Goal: Information Seeking & Learning: Learn about a topic

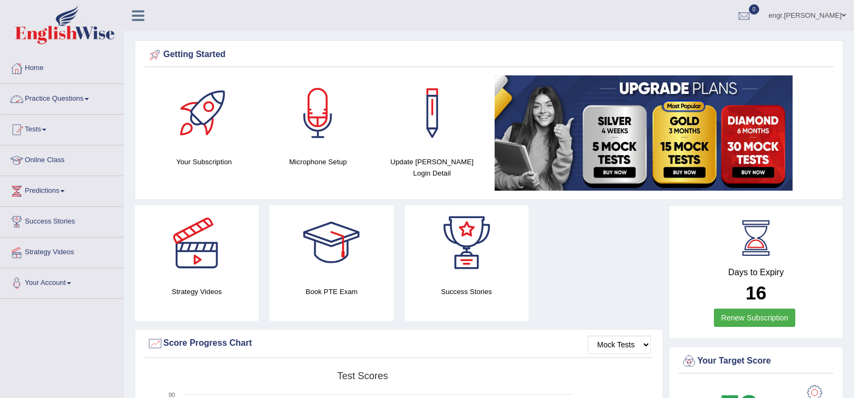
click at [95, 97] on link "Practice Questions" at bounding box center [62, 97] width 123 height 27
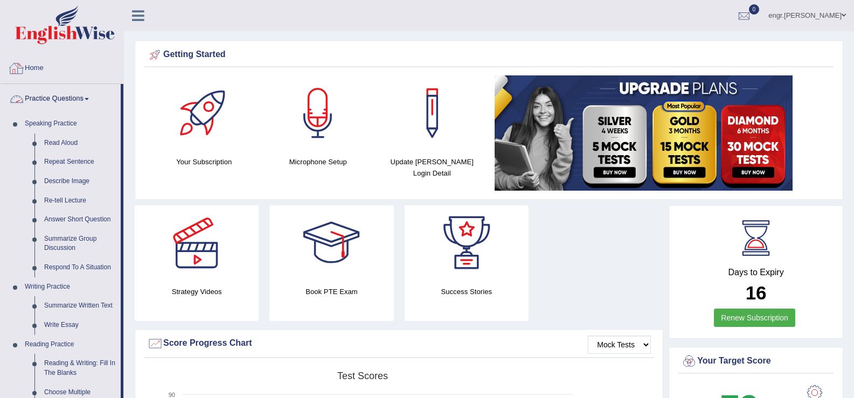
click at [30, 94] on link "Practice Questions" at bounding box center [61, 97] width 120 height 27
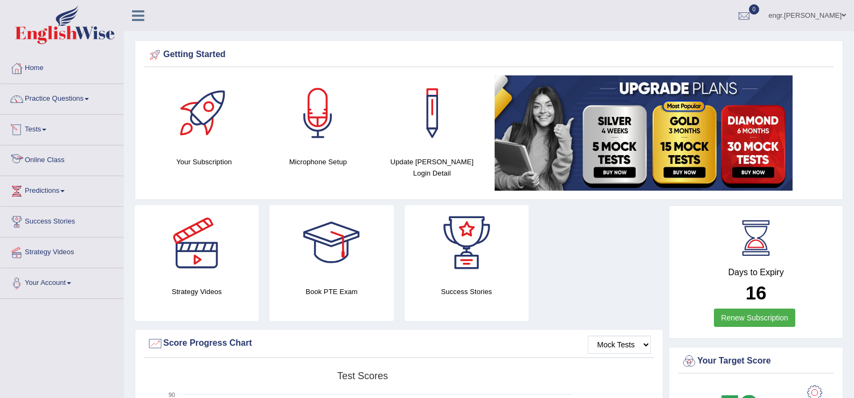
click at [61, 158] on link "Online Class" at bounding box center [62, 158] width 123 height 27
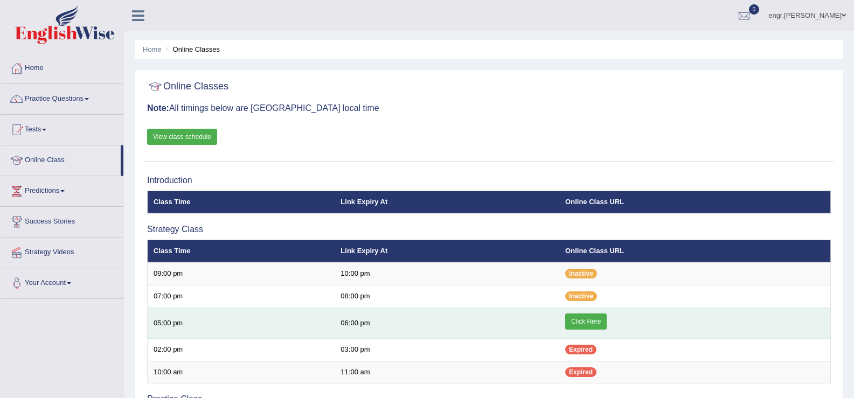
click at [582, 320] on link "Click Here" at bounding box center [585, 321] width 41 height 16
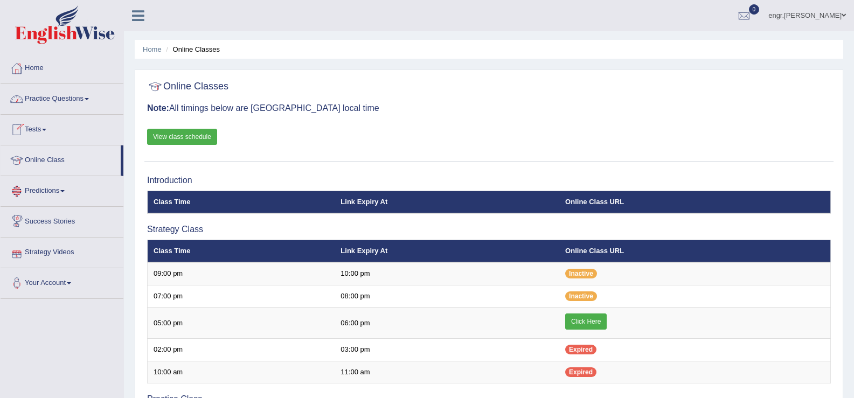
click at [64, 98] on link "Practice Questions" at bounding box center [62, 97] width 123 height 27
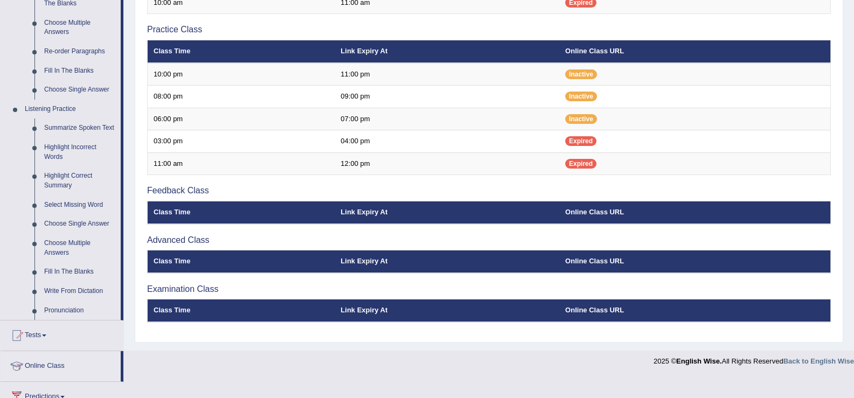
scroll to position [413, 0]
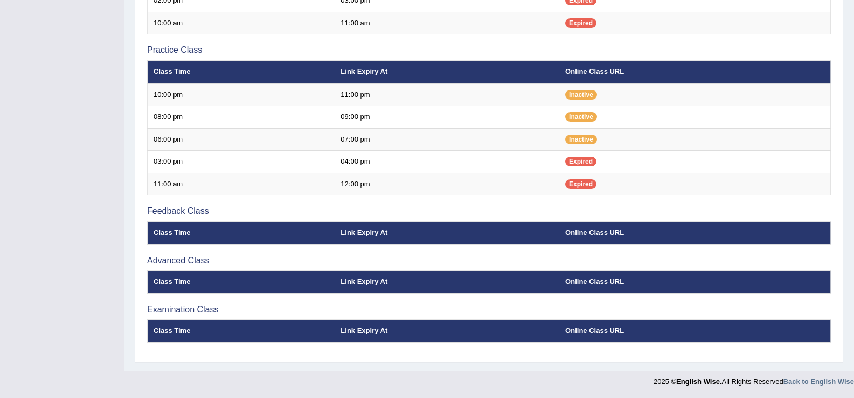
click at [51, 82] on div "Toggle navigation Home Practice Questions Speaking Practice Read Aloud Repeat S…" at bounding box center [427, 22] width 854 height 742
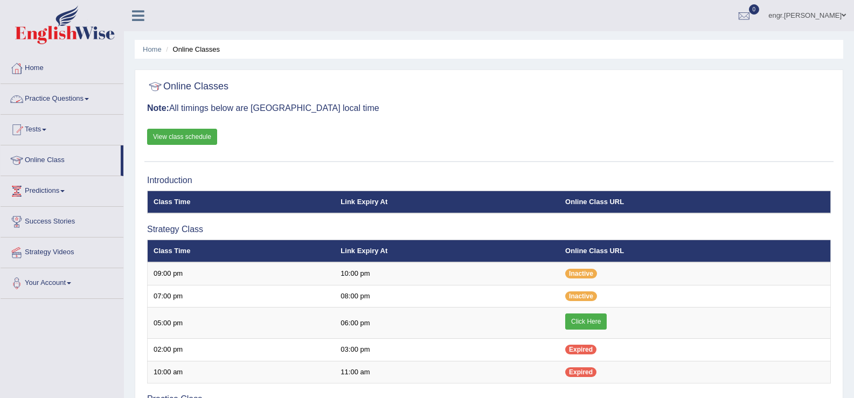
click at [78, 110] on link "Practice Questions" at bounding box center [62, 97] width 123 height 27
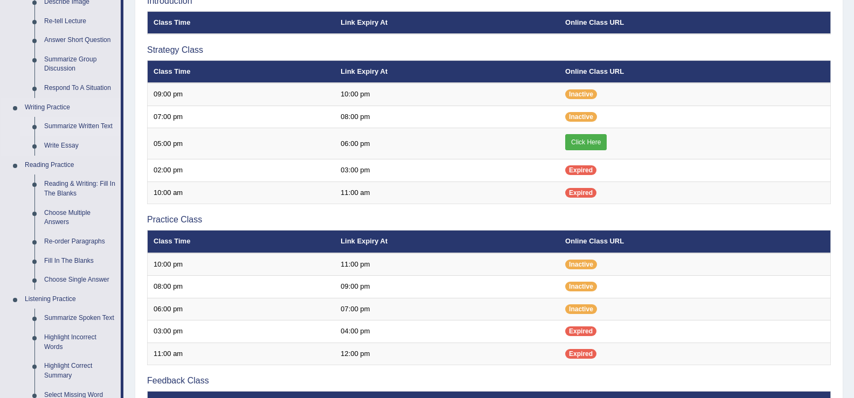
scroll to position [222, 0]
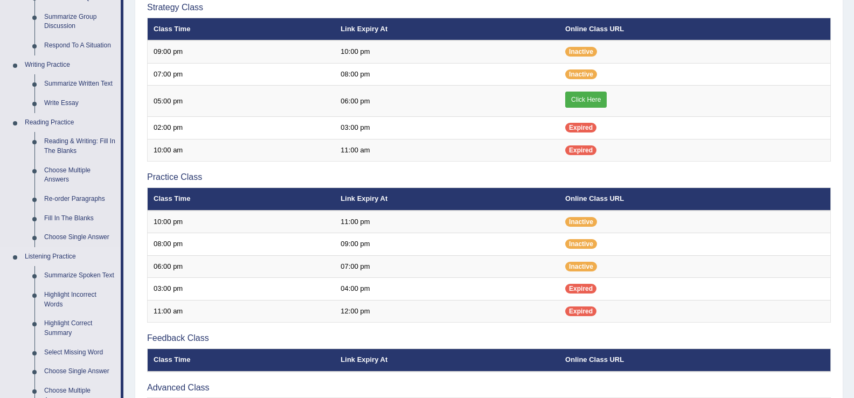
click at [60, 253] on link "Listening Practice" at bounding box center [70, 256] width 101 height 19
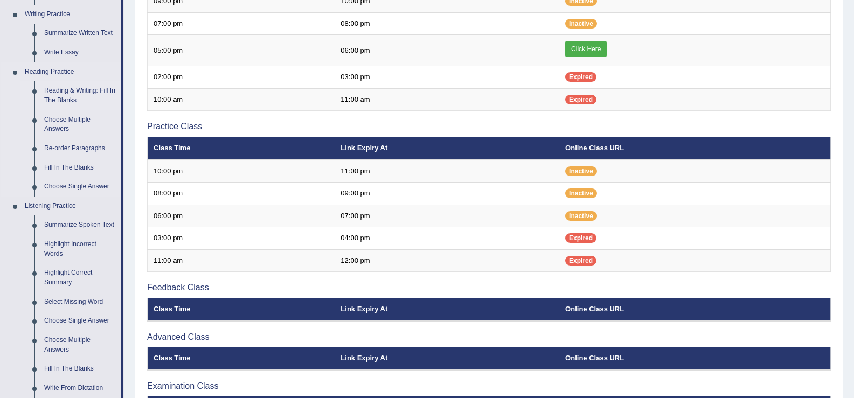
scroll to position [280, 0]
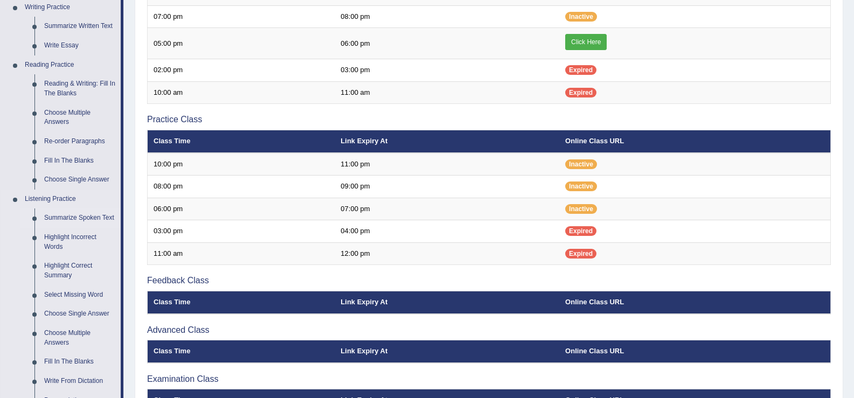
click at [67, 220] on link "Summarize Spoken Text" at bounding box center [79, 217] width 81 height 19
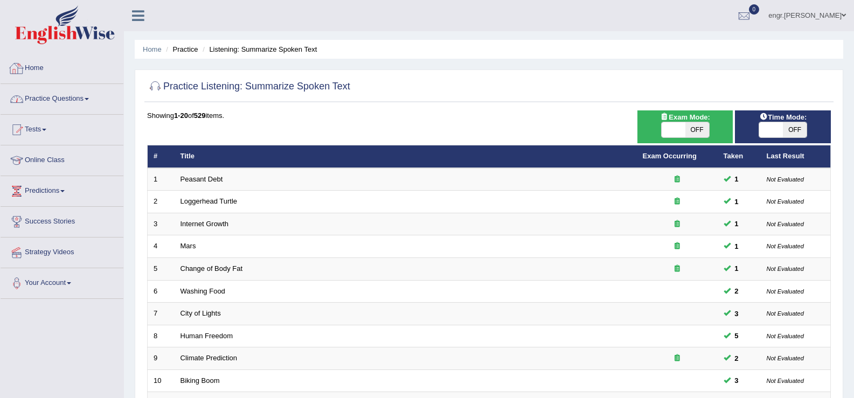
click at [62, 93] on link "Practice Questions" at bounding box center [62, 97] width 123 height 27
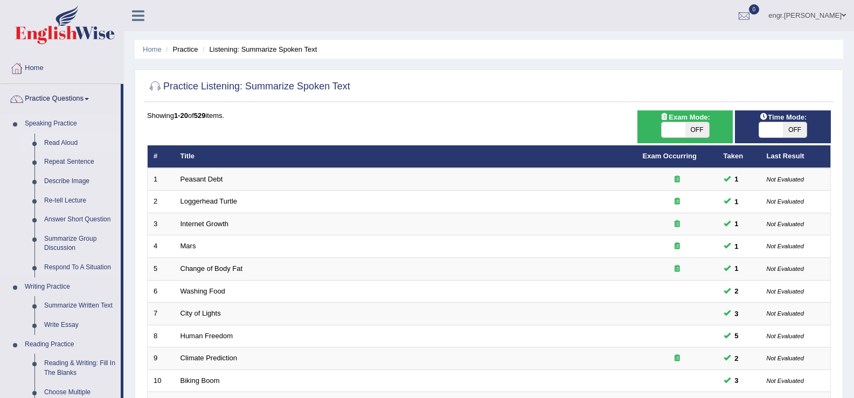
click at [71, 137] on link "Read Aloud" at bounding box center [79, 143] width 81 height 19
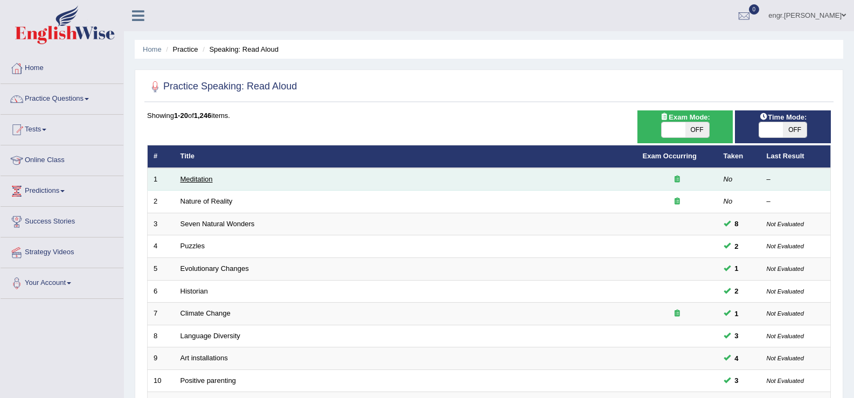
click at [192, 178] on link "Meditation" at bounding box center [196, 179] width 32 height 8
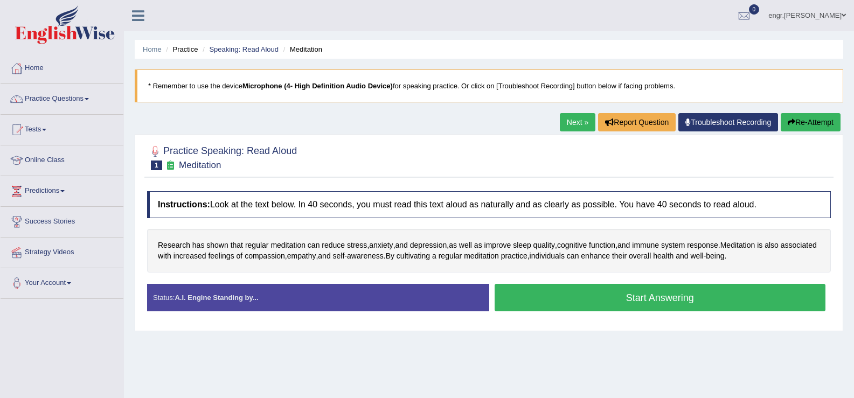
click at [319, 183] on div "Practice Speaking: Read Aloud 1 Meditation Instructions: Look at the text below…" at bounding box center [489, 232] width 708 height 197
click at [625, 301] on button "Start Answering" at bounding box center [659, 297] width 331 height 27
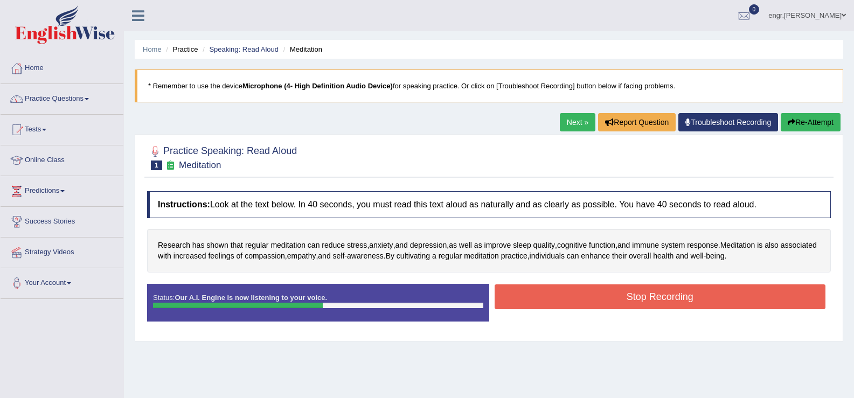
click at [634, 299] on button "Stop Recording" at bounding box center [659, 296] width 331 height 25
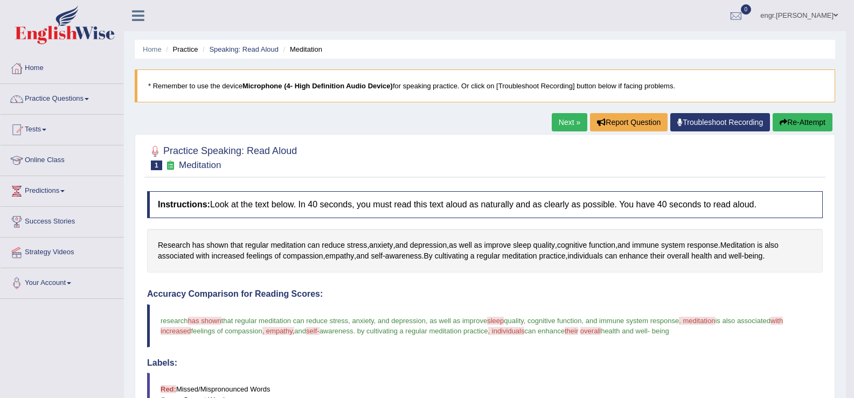
click at [570, 122] on link "Next »" at bounding box center [570, 122] width 36 height 18
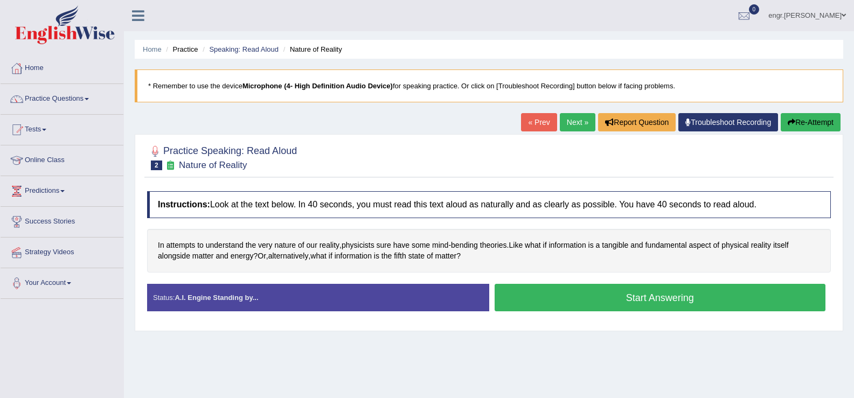
click at [570, 292] on button "Start Answering" at bounding box center [659, 297] width 331 height 27
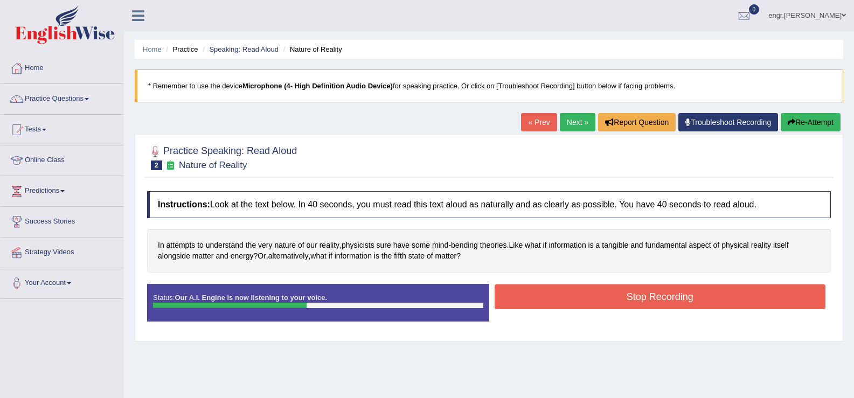
click at [571, 286] on button "Stop Recording" at bounding box center [659, 296] width 331 height 25
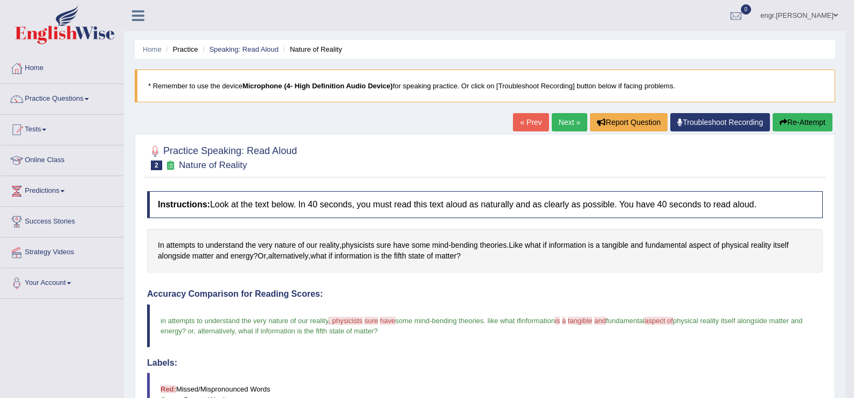
click at [573, 110] on div "Home Practice Speaking: Read Aloud Nature of Reality * Remember to use the devi…" at bounding box center [485, 339] width 722 height 678
click at [563, 126] on link "Next »" at bounding box center [570, 122] width 36 height 18
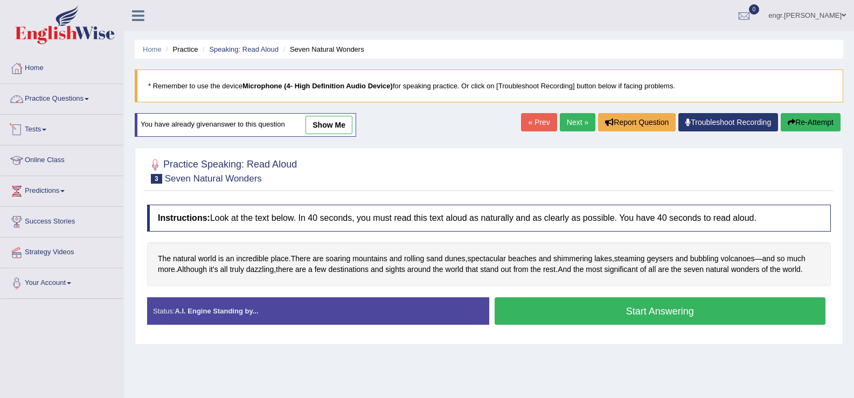
click at [80, 90] on link "Practice Questions" at bounding box center [62, 97] width 123 height 27
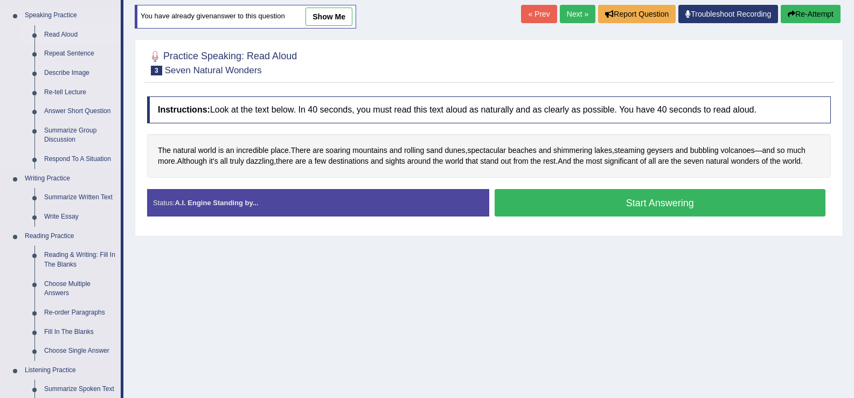
scroll to position [109, 0]
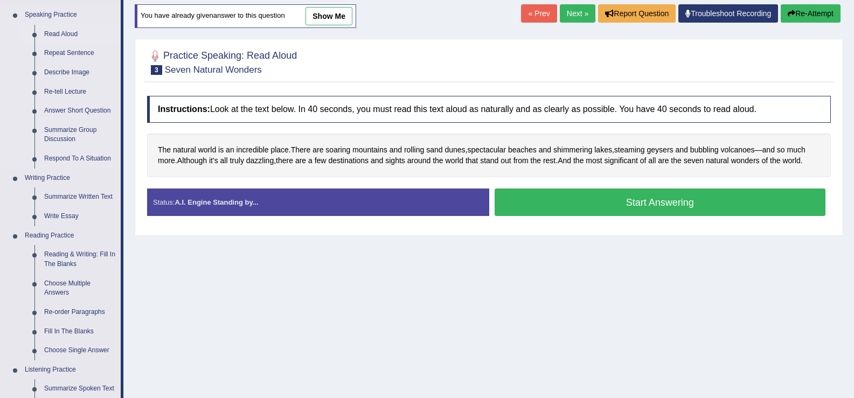
click at [72, 33] on link "Read Aloud" at bounding box center [79, 34] width 81 height 19
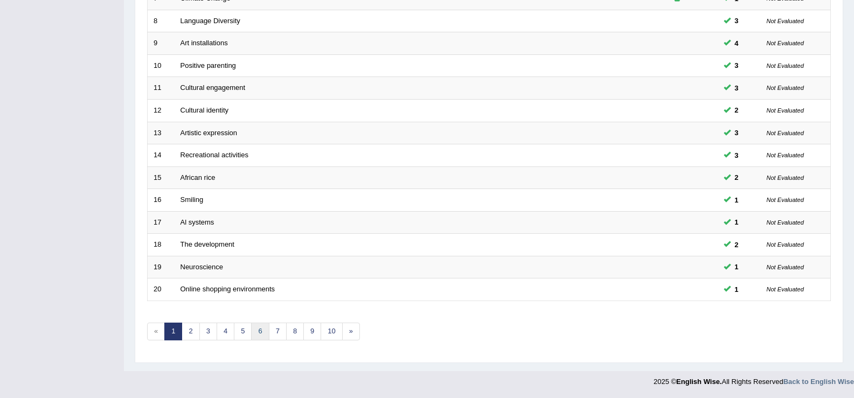
click at [255, 326] on link "6" at bounding box center [260, 332] width 18 height 18
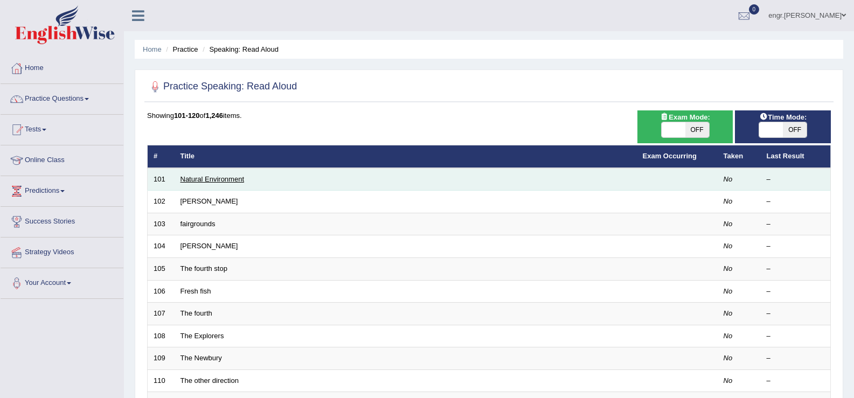
click at [228, 180] on link "Natural Environment" at bounding box center [212, 179] width 64 height 8
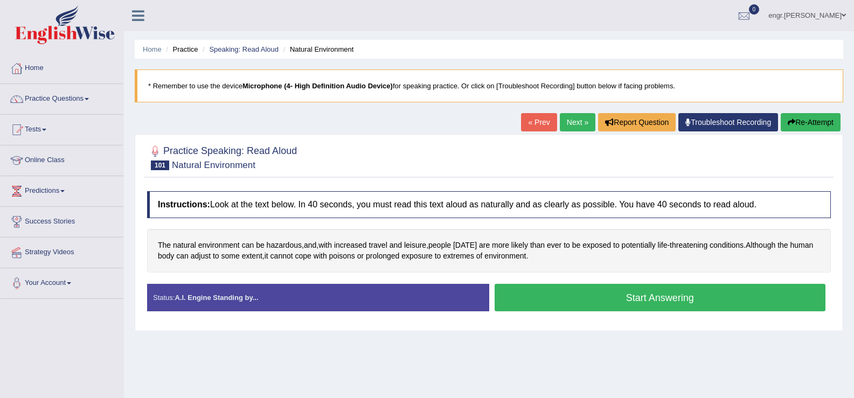
click at [557, 303] on button "Start Answering" at bounding box center [659, 297] width 331 height 27
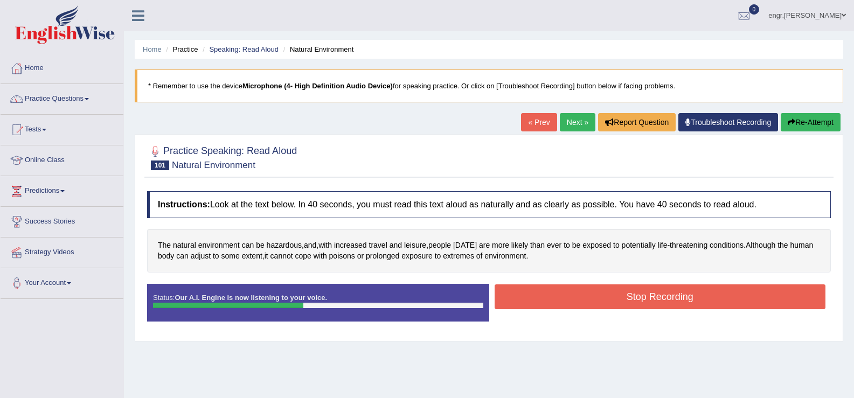
click at [541, 295] on button "Stop Recording" at bounding box center [659, 296] width 331 height 25
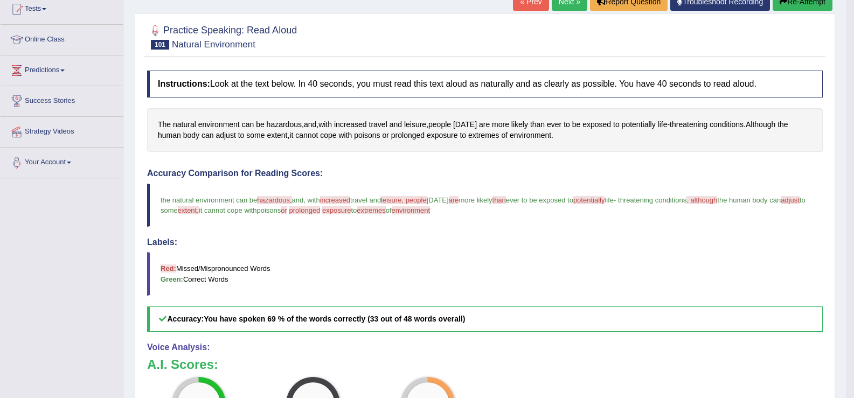
scroll to position [43, 0]
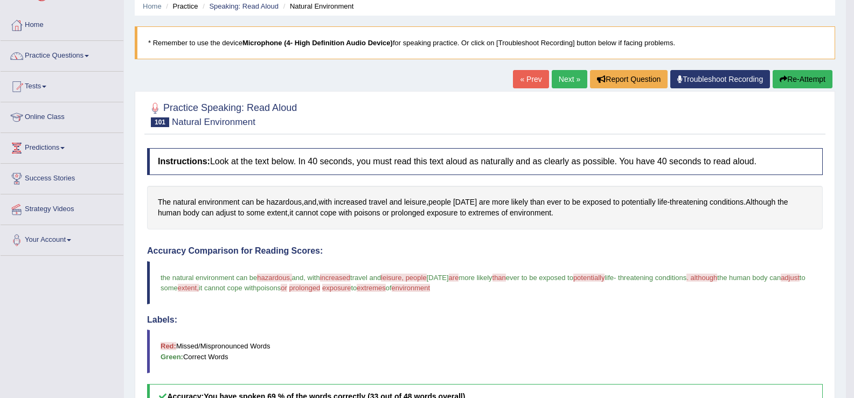
click at [555, 84] on link "Next »" at bounding box center [570, 79] width 36 height 18
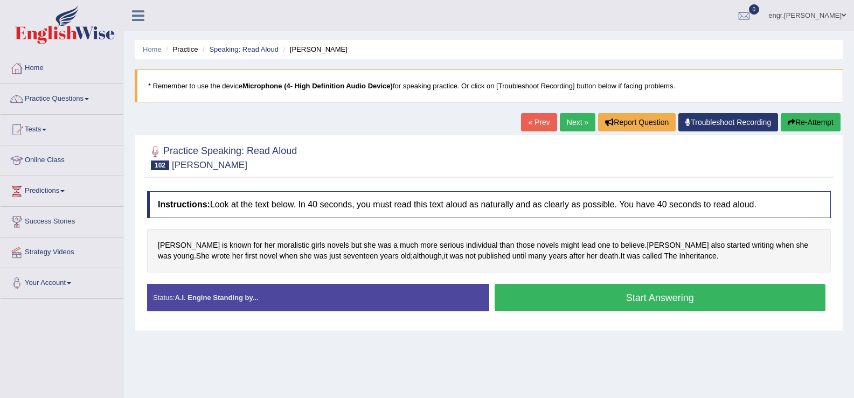
click at [530, 303] on button "Start Answering" at bounding box center [659, 297] width 331 height 27
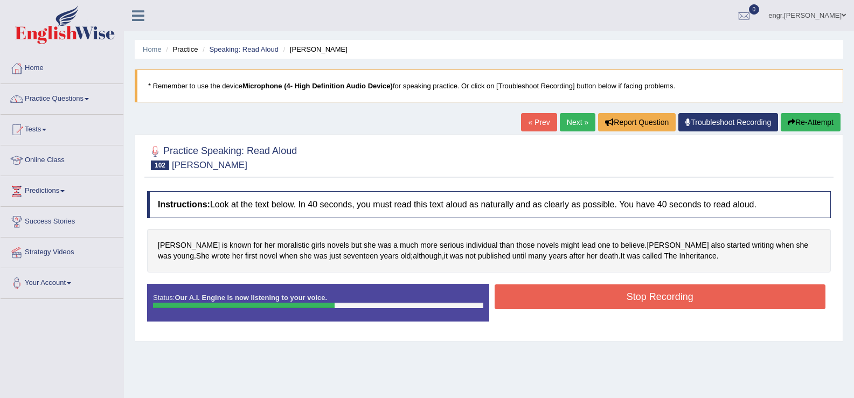
click at [610, 300] on button "Stop Recording" at bounding box center [659, 296] width 331 height 25
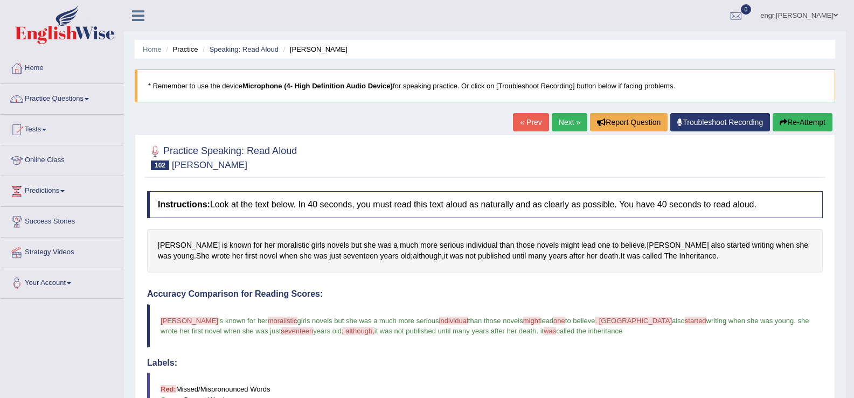
click at [572, 124] on link "Next »" at bounding box center [570, 122] width 36 height 18
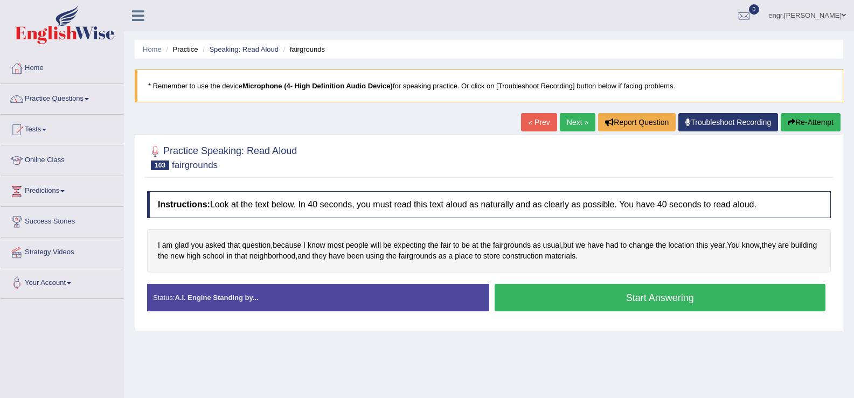
click at [536, 298] on button "Start Answering" at bounding box center [659, 297] width 331 height 27
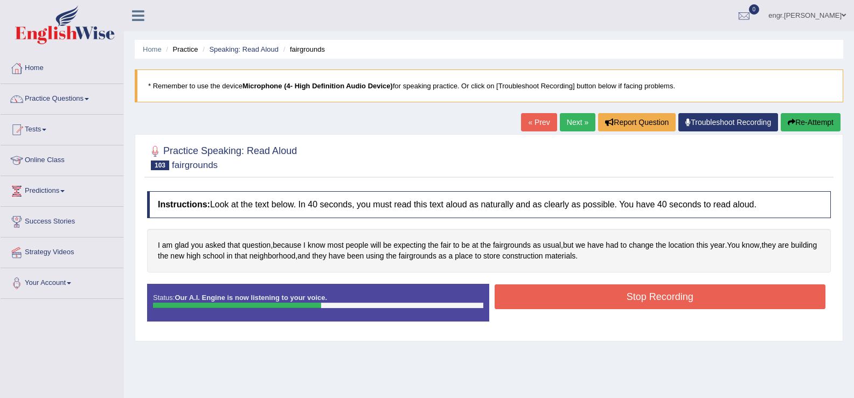
click at [611, 299] on button "Stop Recording" at bounding box center [659, 296] width 331 height 25
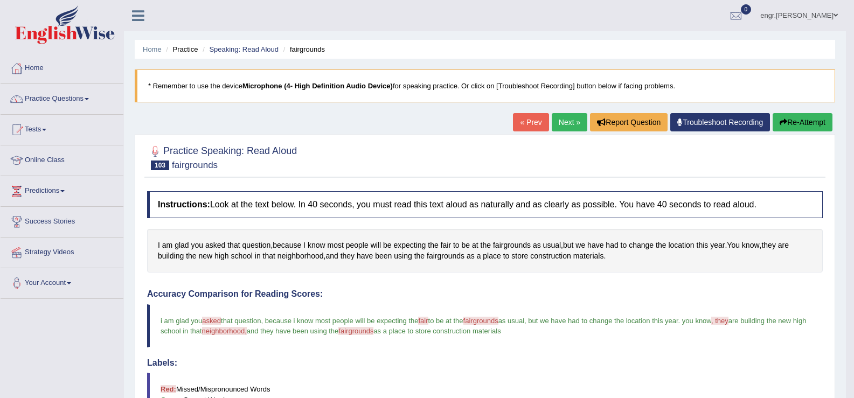
click at [568, 122] on link "Next »" at bounding box center [570, 122] width 36 height 18
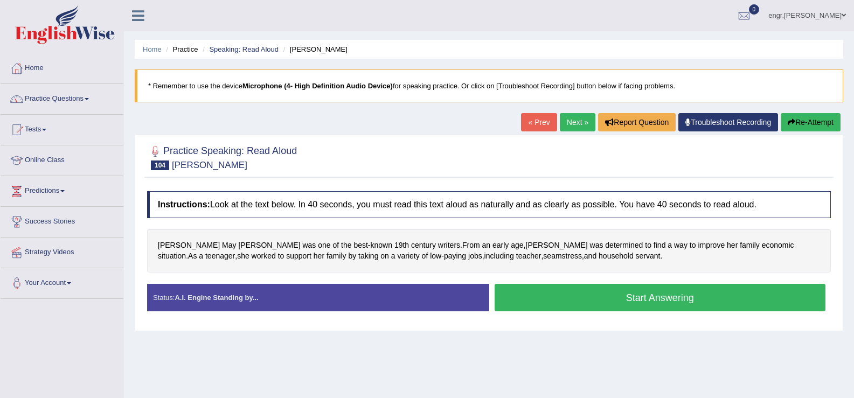
click at [591, 296] on button "Start Answering" at bounding box center [659, 297] width 331 height 27
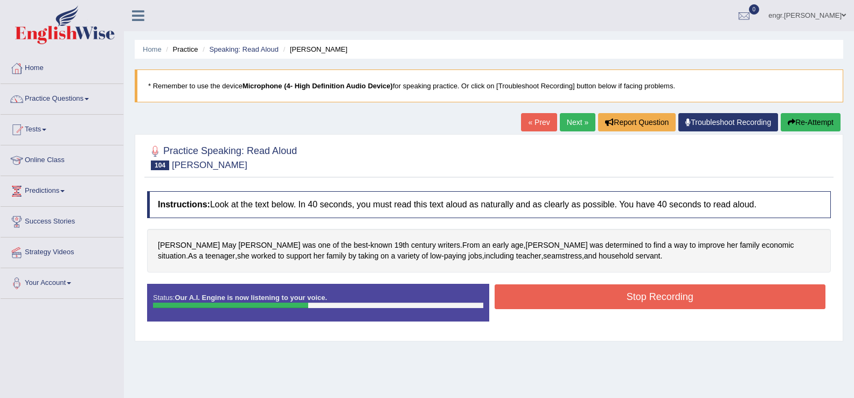
click at [562, 292] on button "Stop Recording" at bounding box center [659, 296] width 331 height 25
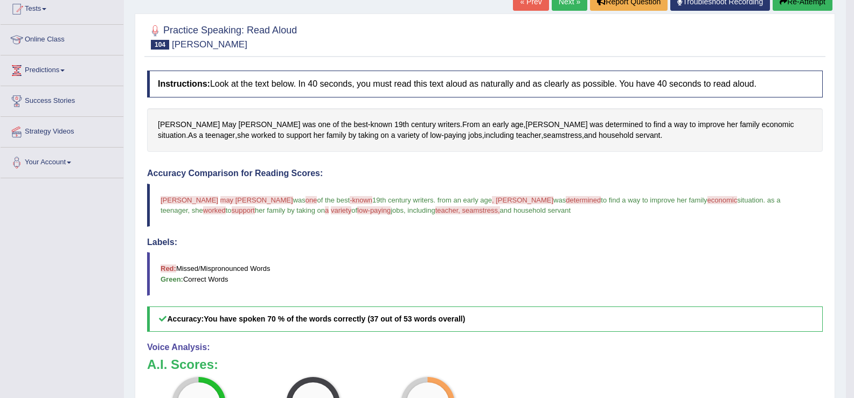
scroll to position [72, 0]
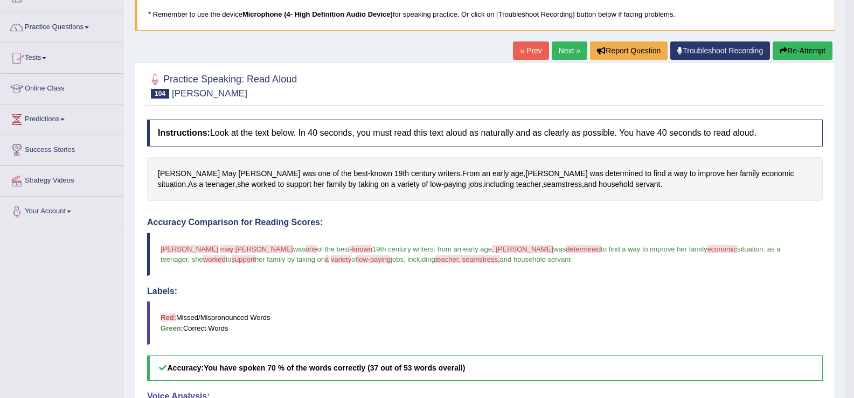
click at [555, 53] on link "Next »" at bounding box center [570, 50] width 36 height 18
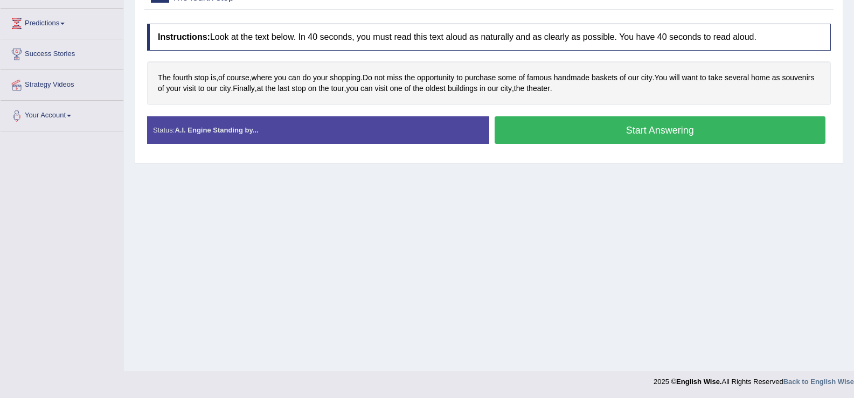
click at [568, 128] on button "Start Answering" at bounding box center [659, 129] width 331 height 27
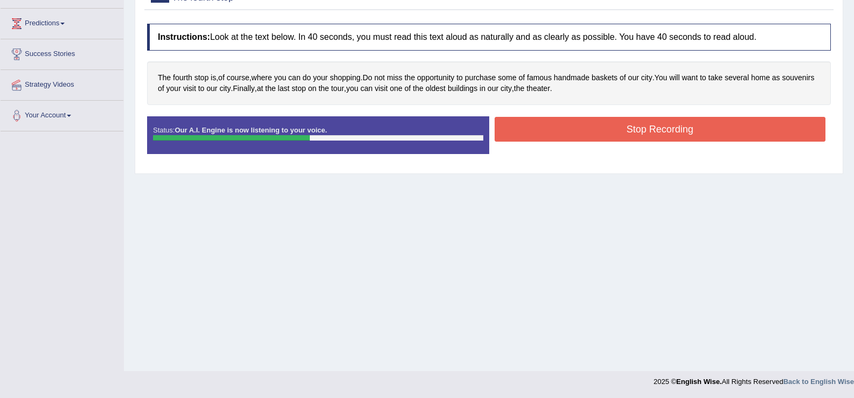
click at [601, 127] on button "Stop Recording" at bounding box center [659, 129] width 331 height 25
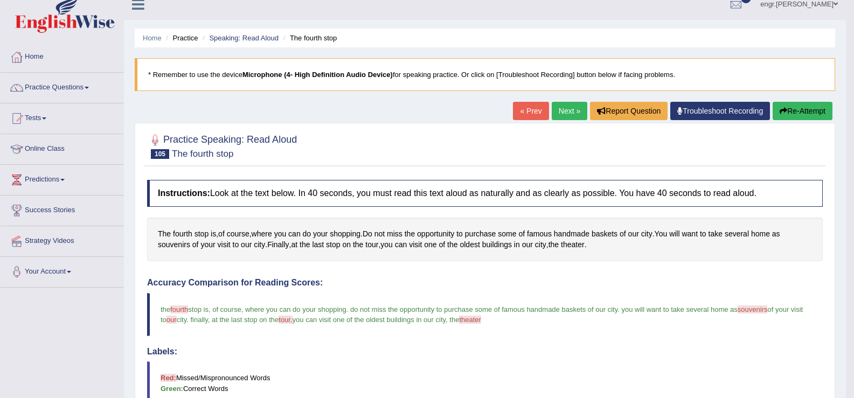
scroll to position [11, 0]
click at [87, 97] on link "Practice Questions" at bounding box center [62, 86] width 123 height 27
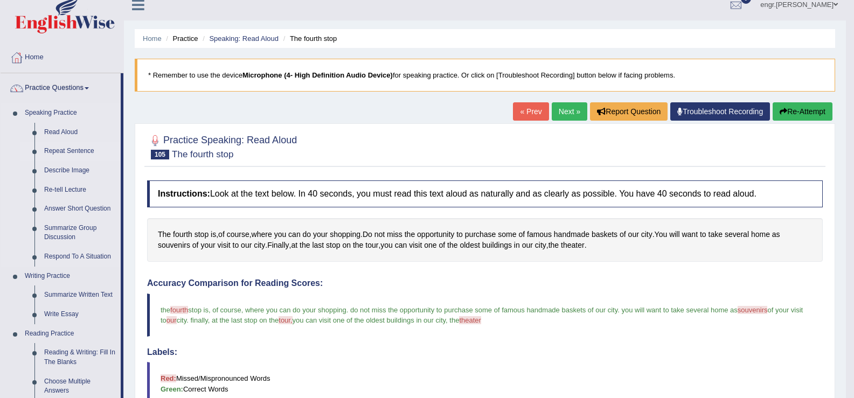
click at [79, 152] on link "Repeat Sentence" at bounding box center [79, 151] width 81 height 19
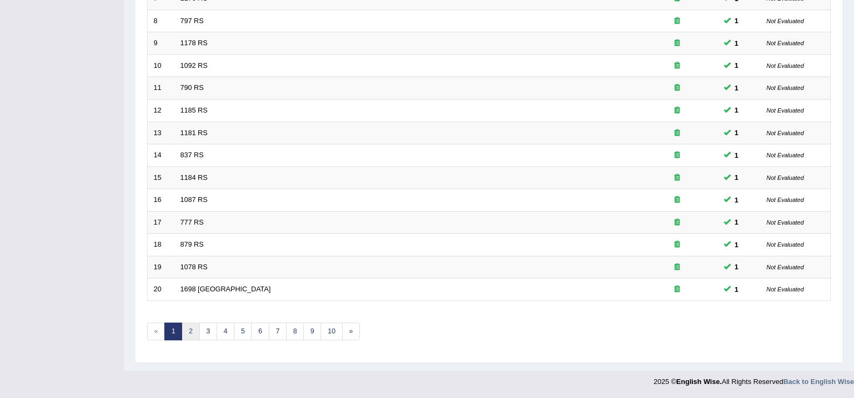
click at [194, 332] on link "2" at bounding box center [191, 332] width 18 height 18
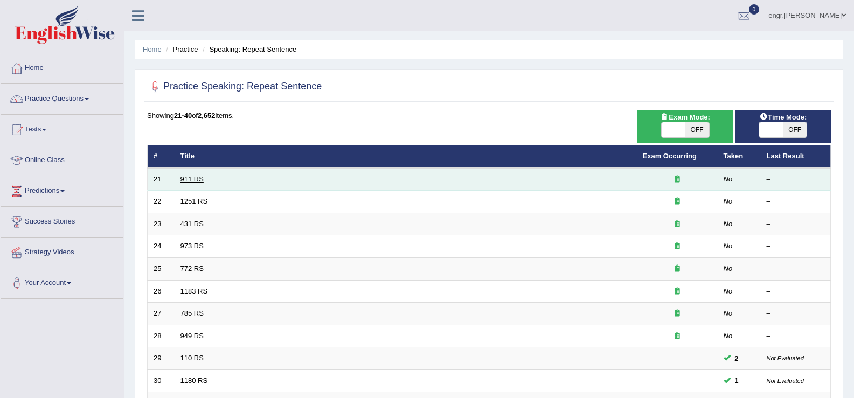
click at [193, 183] on link "911 RS" at bounding box center [191, 179] width 23 height 8
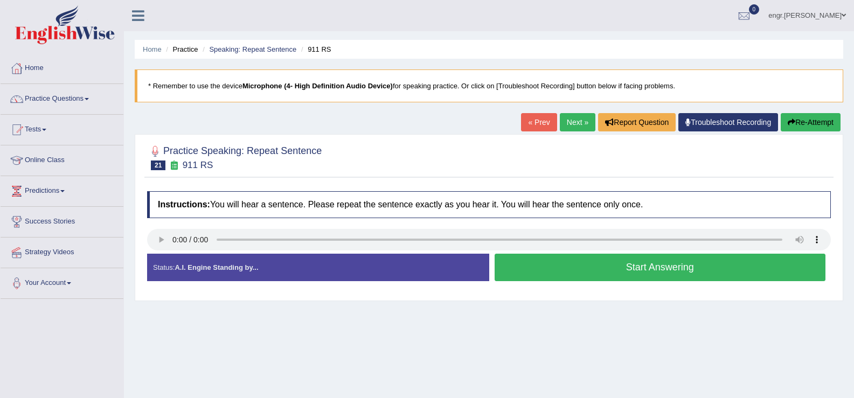
click at [536, 270] on button "Start Answering" at bounding box center [659, 267] width 331 height 27
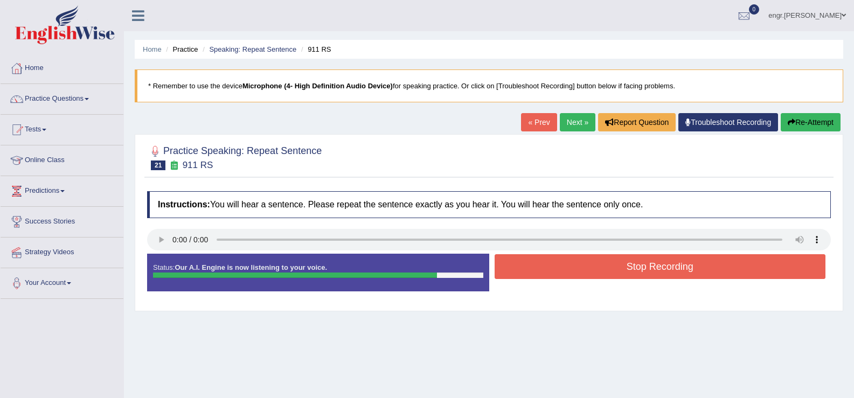
click at [561, 276] on button "Stop Recording" at bounding box center [659, 266] width 331 height 25
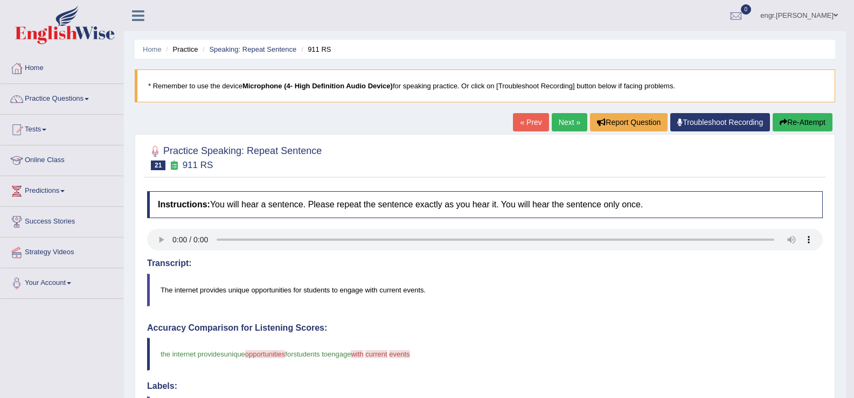
click at [573, 120] on link "Next »" at bounding box center [570, 122] width 36 height 18
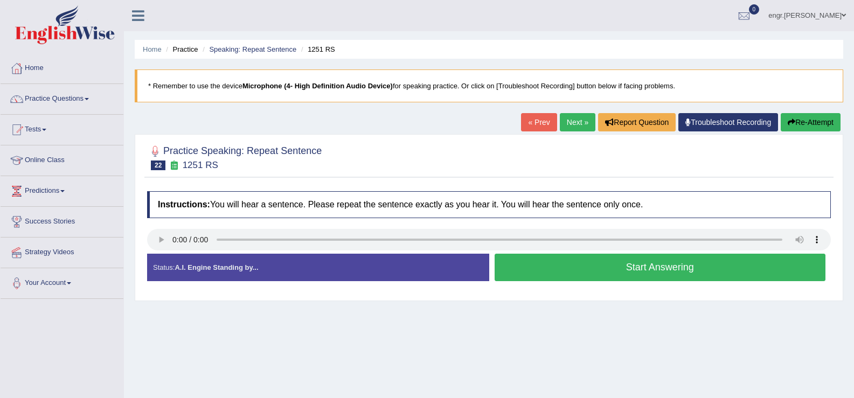
click at [546, 274] on button "Start Answering" at bounding box center [659, 267] width 331 height 27
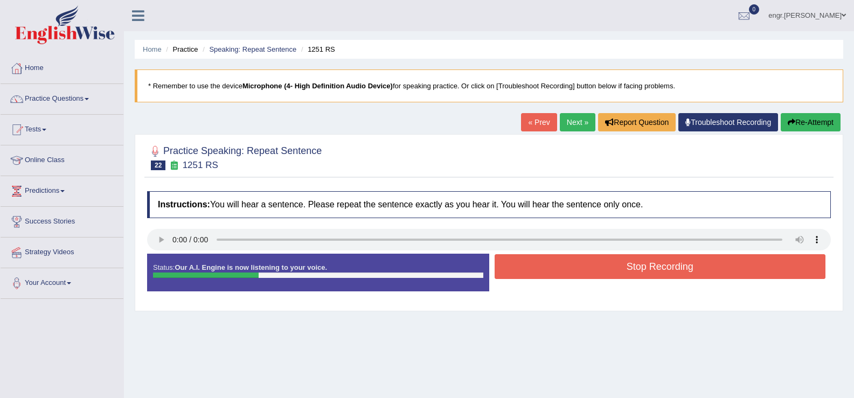
click at [546, 274] on button "Stop Recording" at bounding box center [659, 266] width 331 height 25
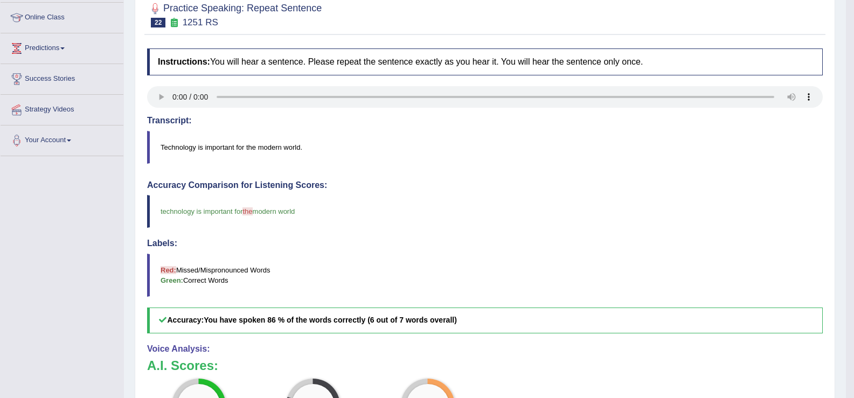
scroll to position [109, 0]
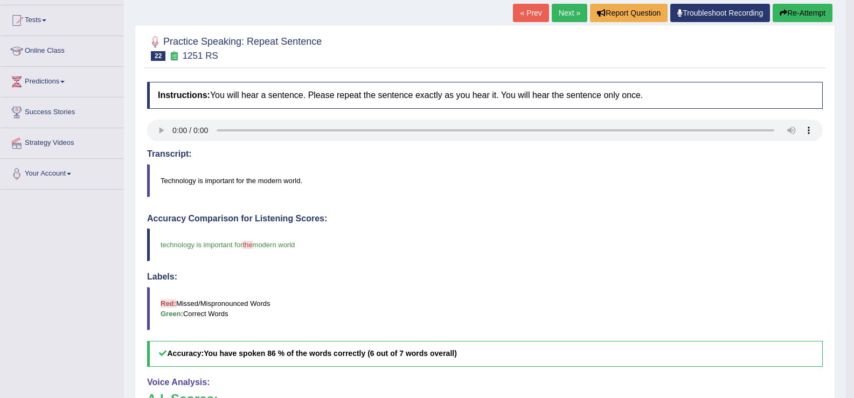
click at [557, 11] on link "Next »" at bounding box center [570, 13] width 36 height 18
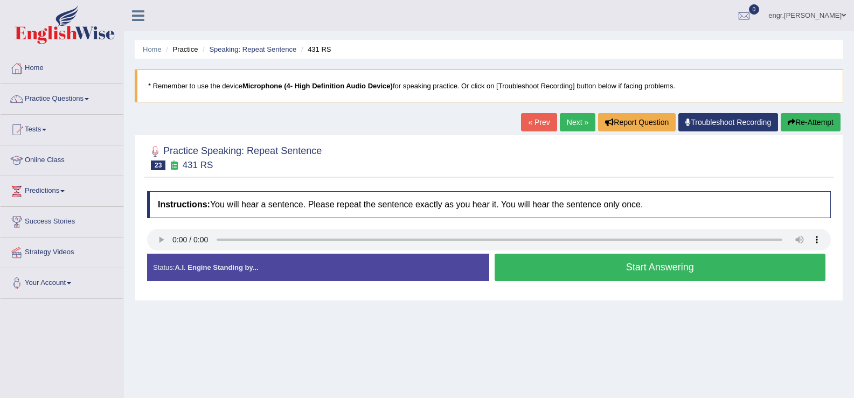
click at [538, 263] on button "Start Answering" at bounding box center [659, 267] width 331 height 27
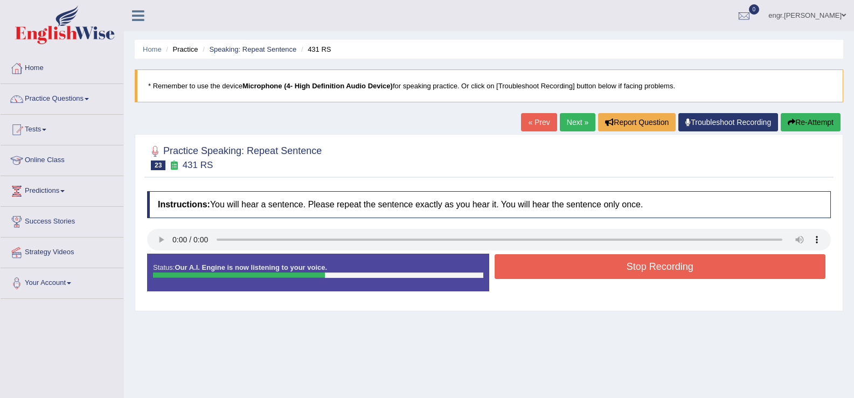
click at [544, 267] on button "Stop Recording" at bounding box center [659, 266] width 331 height 25
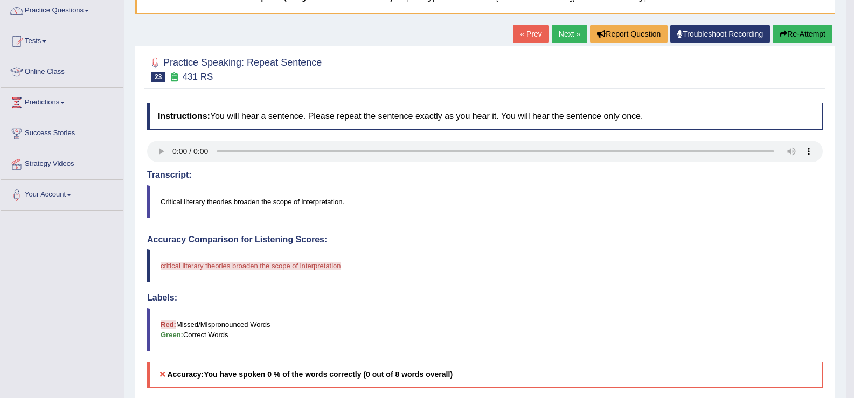
scroll to position [85, 0]
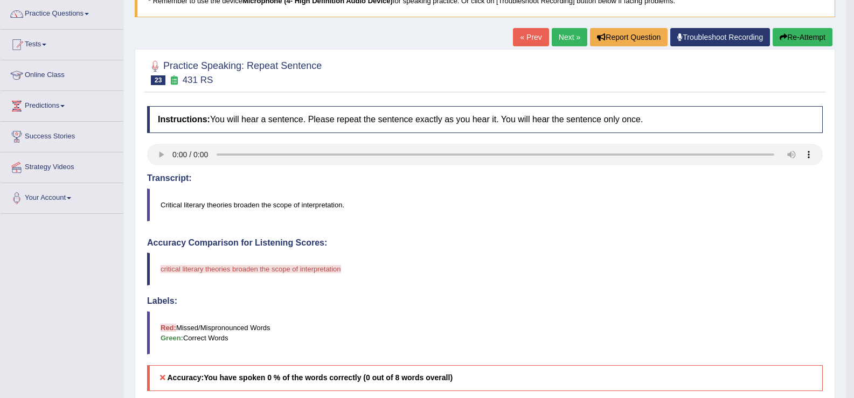
click at [775, 38] on button "Re-Attempt" at bounding box center [802, 37] width 60 height 18
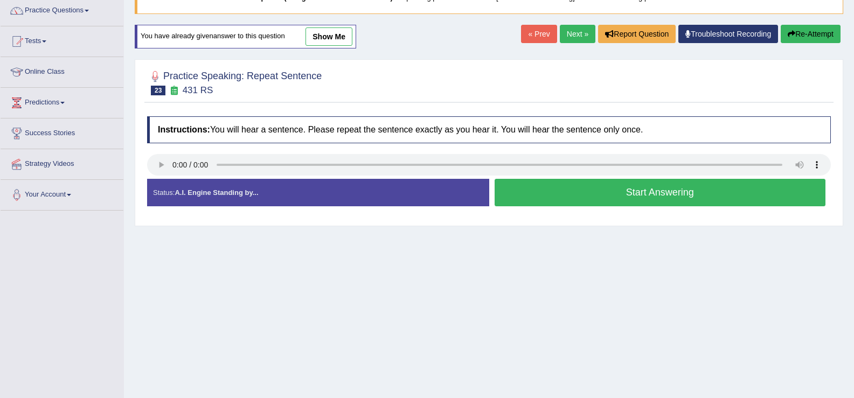
click at [592, 196] on button "Start Answering" at bounding box center [659, 192] width 331 height 27
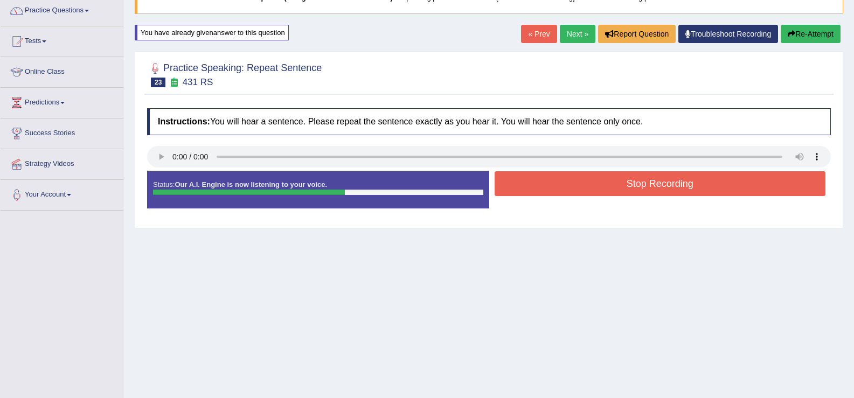
click at [567, 182] on button "Stop Recording" at bounding box center [659, 183] width 331 height 25
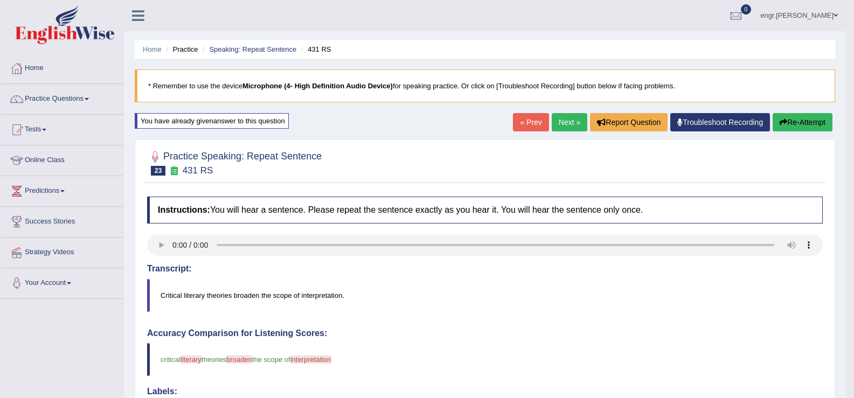
click at [567, 118] on link "Next »" at bounding box center [570, 122] width 36 height 18
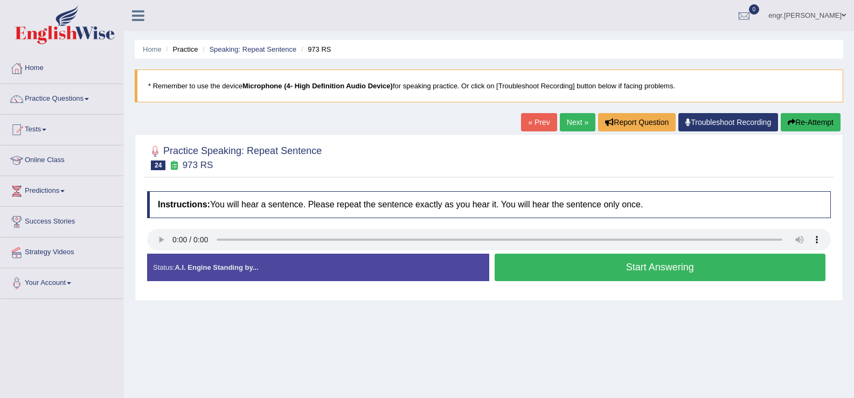
click at [556, 268] on button "Start Answering" at bounding box center [659, 267] width 331 height 27
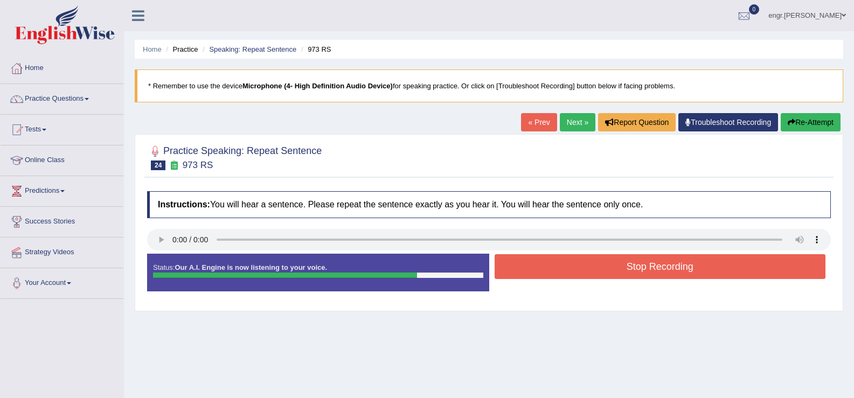
click at [547, 283] on div "Status: Our A.I. Engine is now listening to your voice. Start Answering Stop Re…" at bounding box center [489, 278] width 684 height 48
click at [549, 275] on button "Stop Recording" at bounding box center [659, 266] width 331 height 25
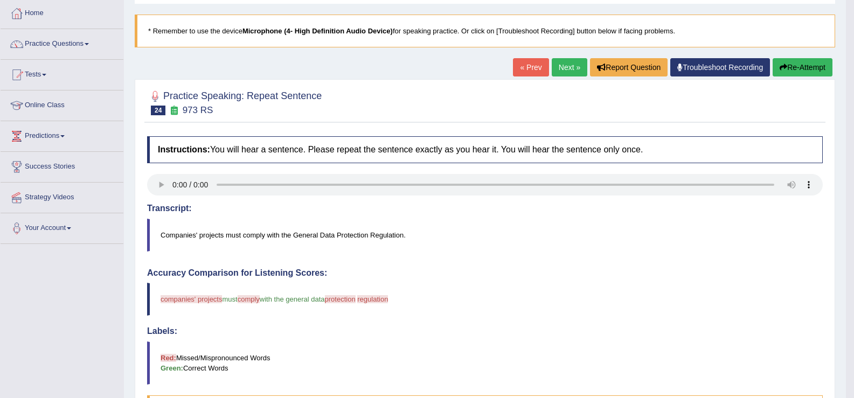
scroll to position [39, 0]
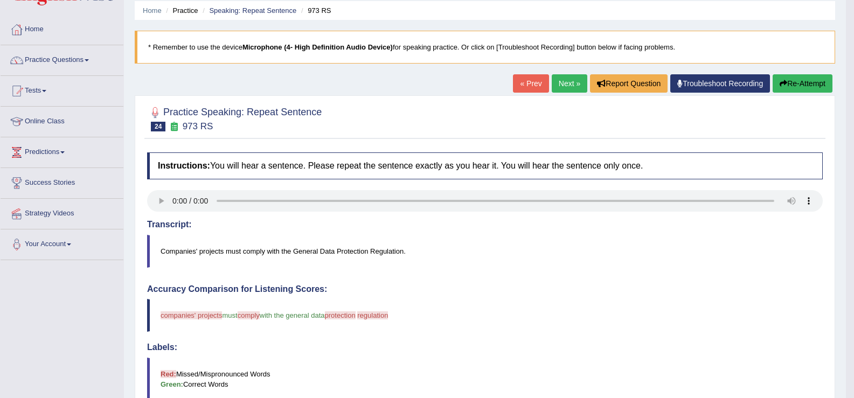
click at [552, 83] on link "Next »" at bounding box center [570, 83] width 36 height 18
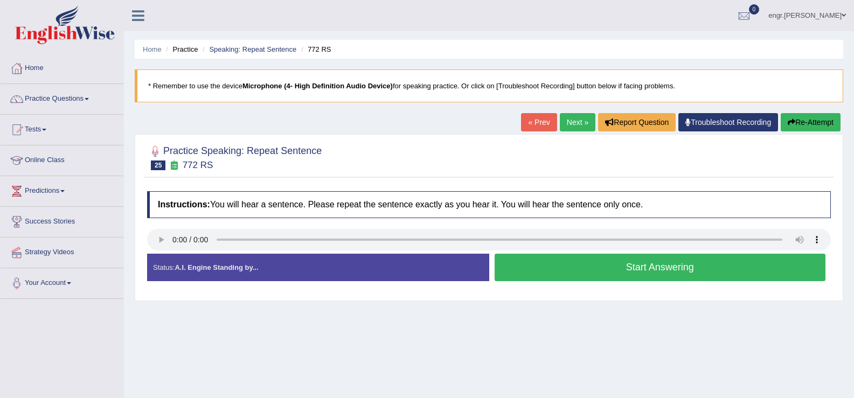
click at [560, 267] on button "Start Answering" at bounding box center [659, 267] width 331 height 27
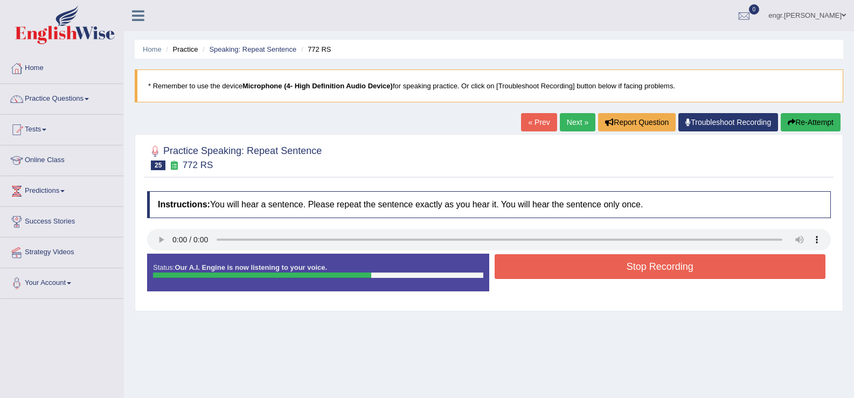
click at [549, 274] on button "Stop Recording" at bounding box center [659, 266] width 331 height 25
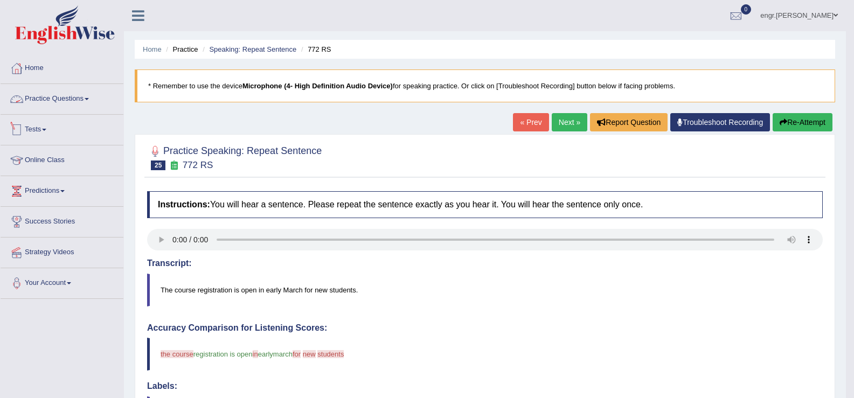
click at [79, 103] on link "Practice Questions" at bounding box center [62, 97] width 123 height 27
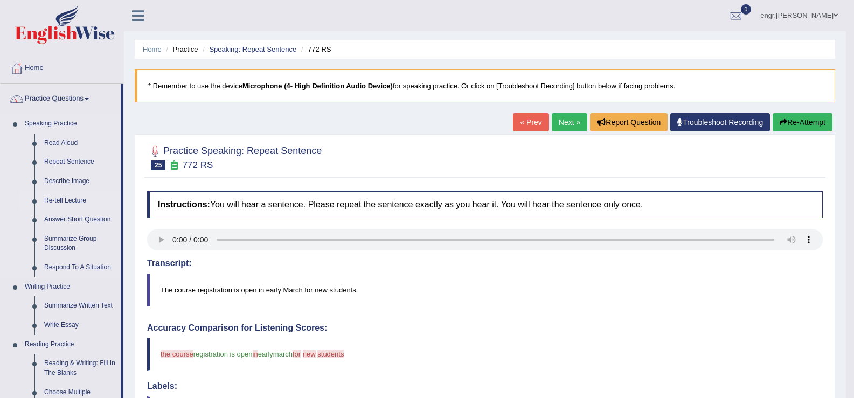
click at [72, 201] on link "Re-tell Lecture" at bounding box center [79, 200] width 81 height 19
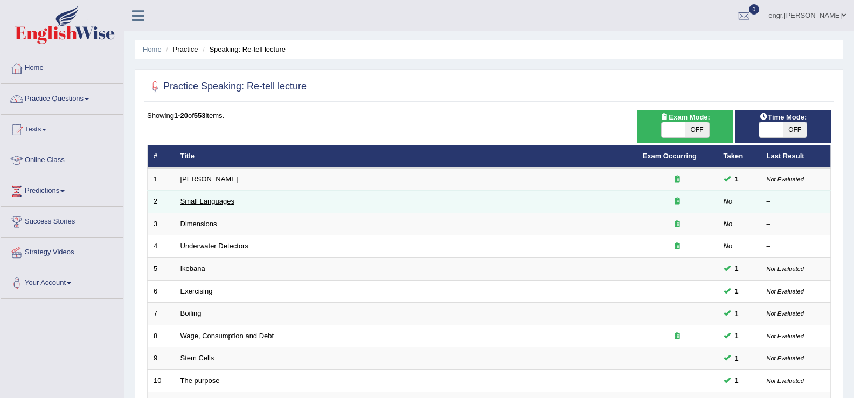
click at [225, 204] on link "Small Languages" at bounding box center [207, 201] width 54 height 8
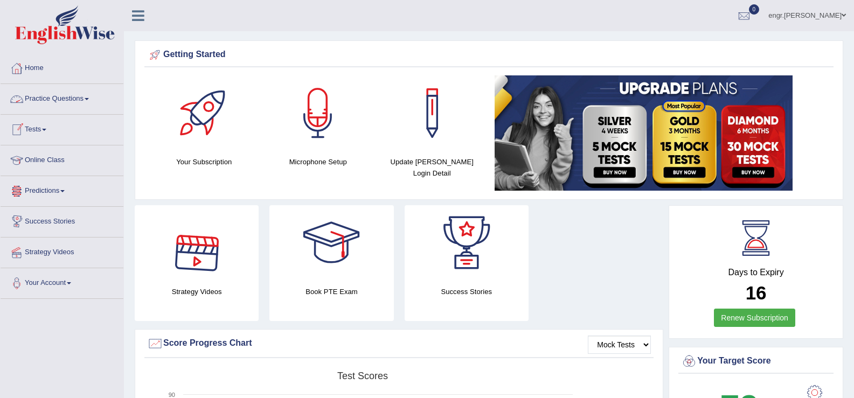
click at [76, 99] on link "Practice Questions" at bounding box center [62, 97] width 123 height 27
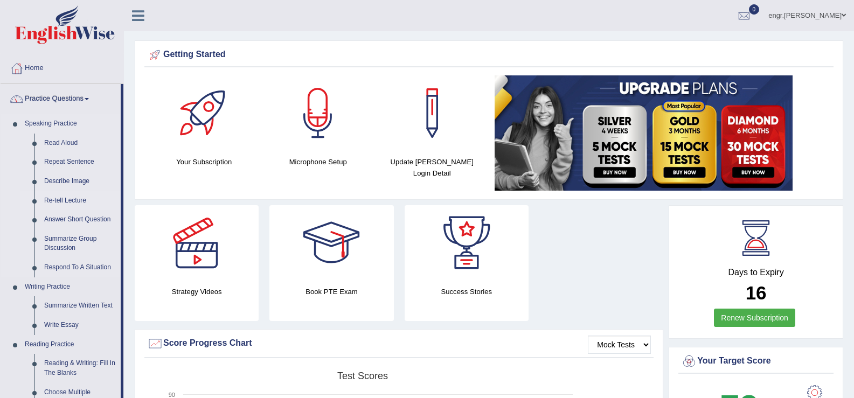
click at [78, 203] on link "Re-tell Lecture" at bounding box center [79, 200] width 81 height 19
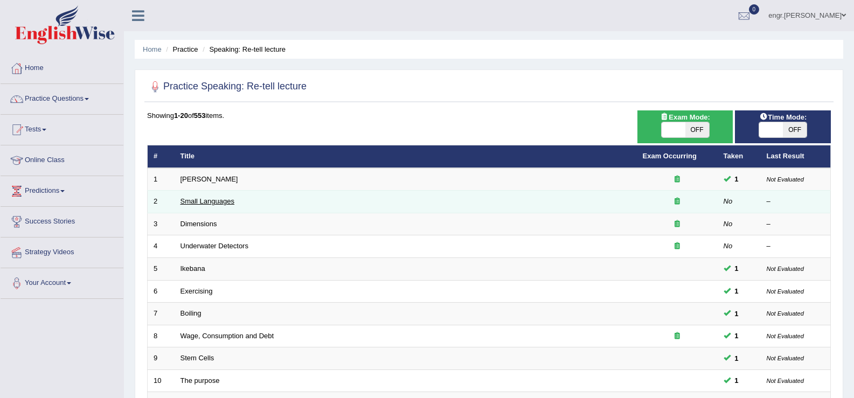
click at [208, 199] on link "Small Languages" at bounding box center [207, 201] width 54 height 8
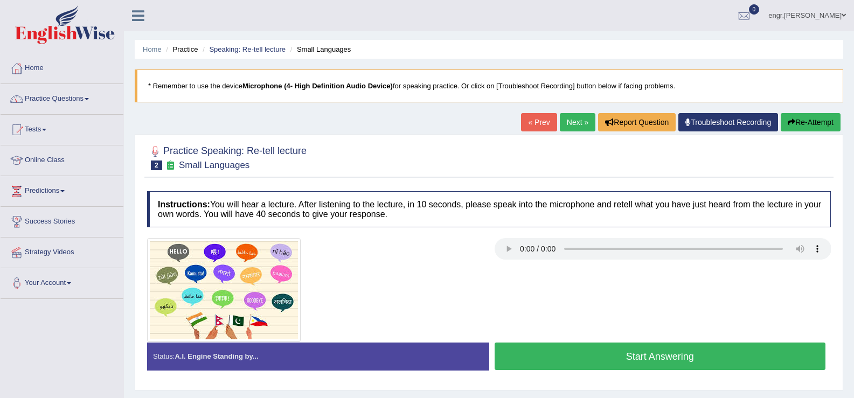
click at [821, 331] on div at bounding box center [489, 290] width 694 height 104
click at [619, 360] on button "Start Answering" at bounding box center [659, 356] width 331 height 27
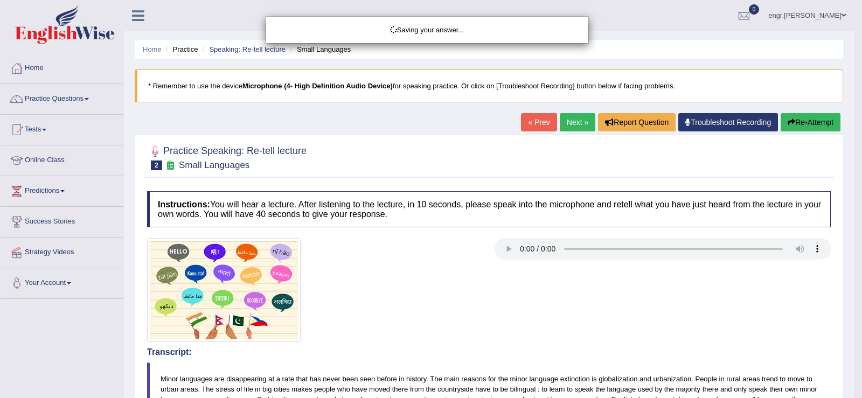
click at [619, 360] on body "Toggle navigation Home Practice Questions Speaking Practice Read Aloud Repeat S…" at bounding box center [431, 199] width 862 height 398
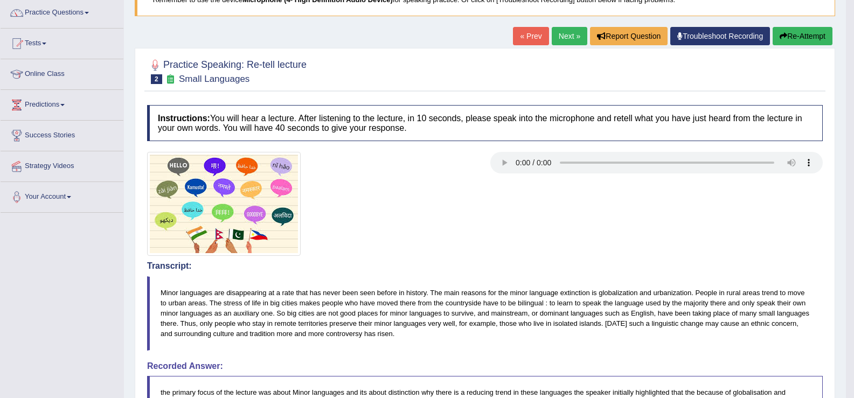
scroll to position [85, 0]
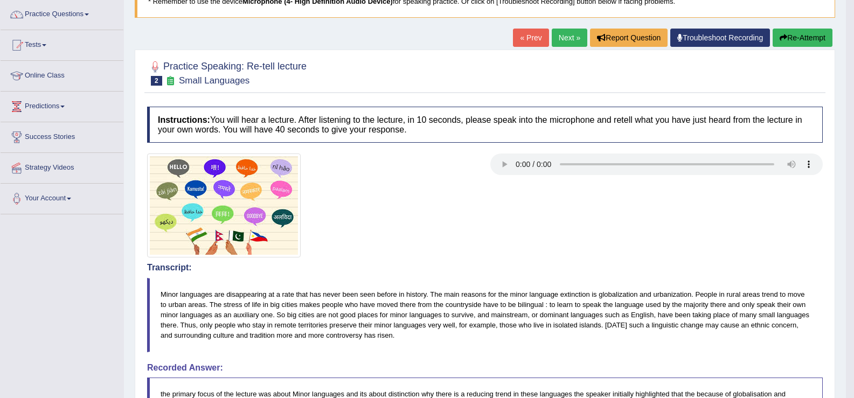
click at [557, 40] on link "Next »" at bounding box center [570, 38] width 36 height 18
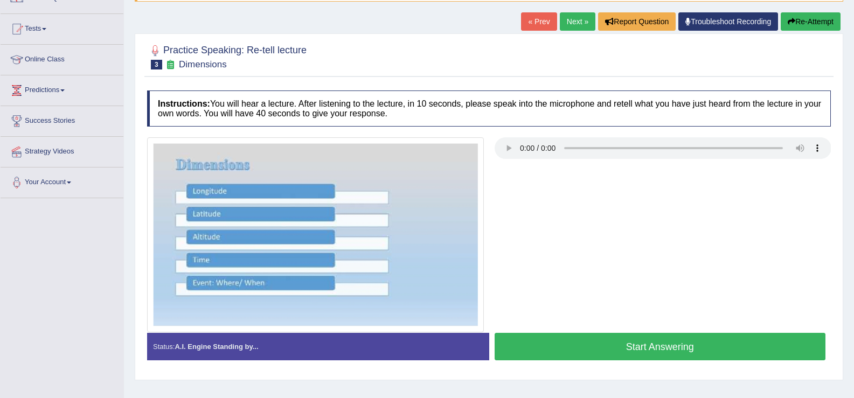
scroll to position [102, 0]
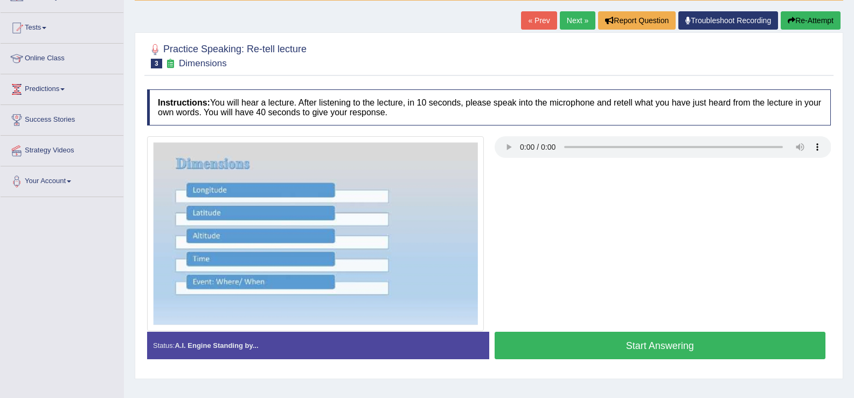
click at [650, 351] on button "Start Answering" at bounding box center [659, 345] width 331 height 27
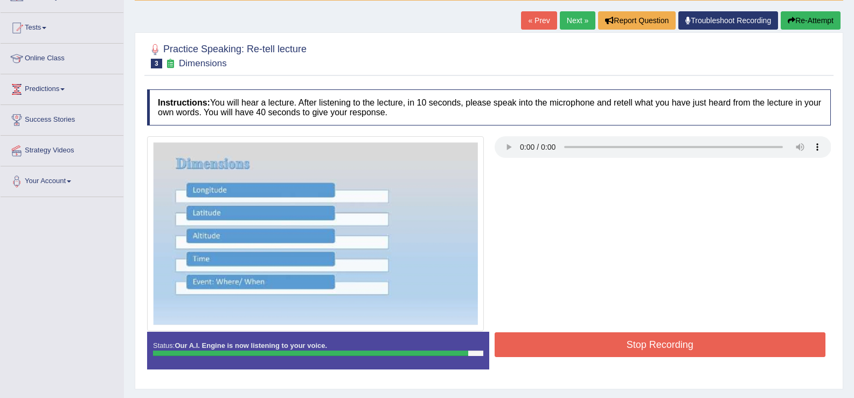
click at [650, 351] on button "Stop Recording" at bounding box center [659, 344] width 331 height 25
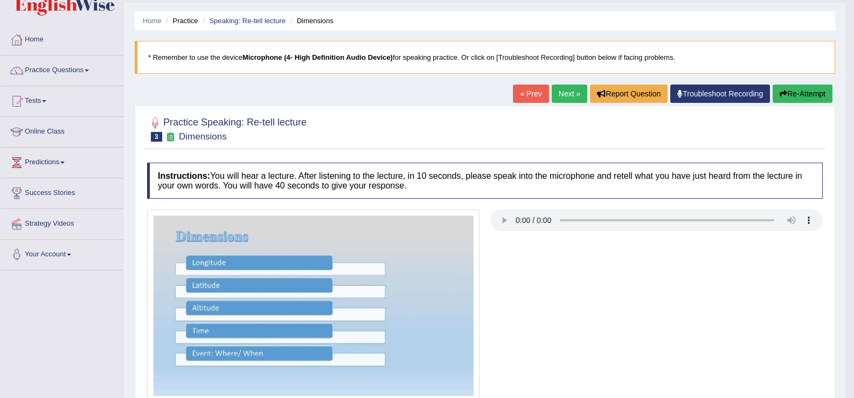
scroll to position [0, 0]
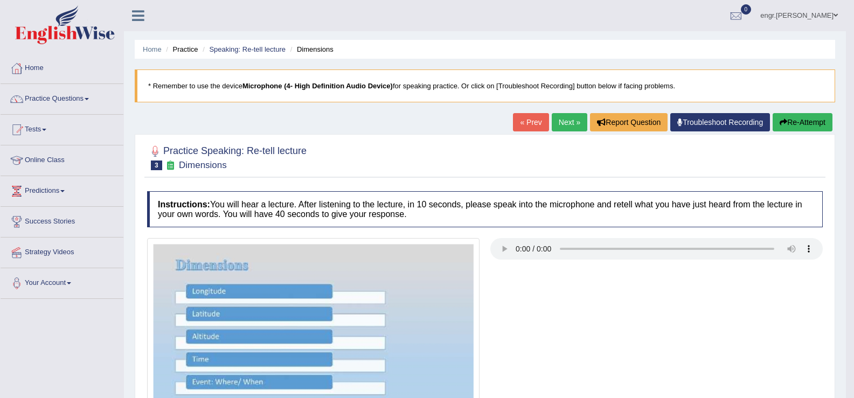
click at [567, 121] on link "Next »" at bounding box center [570, 122] width 36 height 18
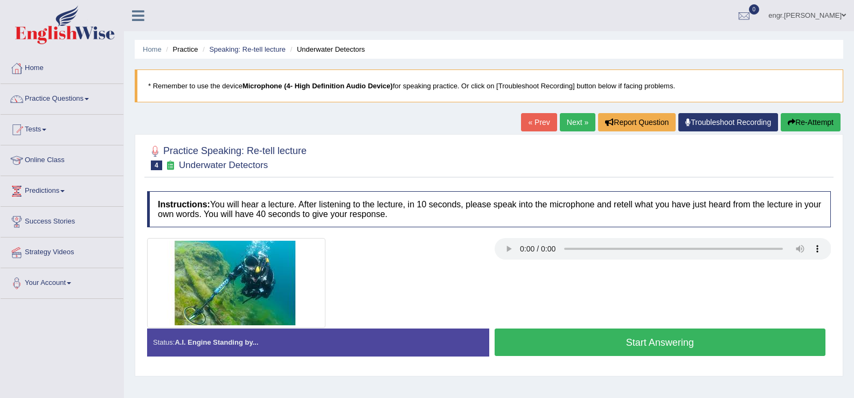
click at [596, 343] on button "Start Answering" at bounding box center [659, 342] width 331 height 27
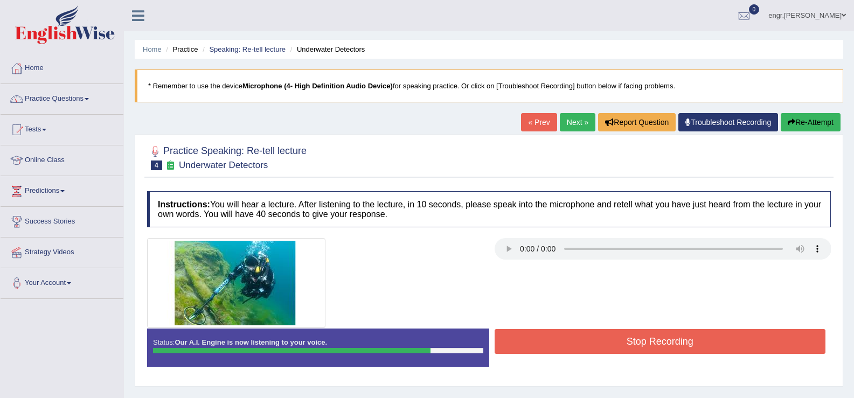
click at [596, 343] on button "Stop Recording" at bounding box center [659, 341] width 331 height 25
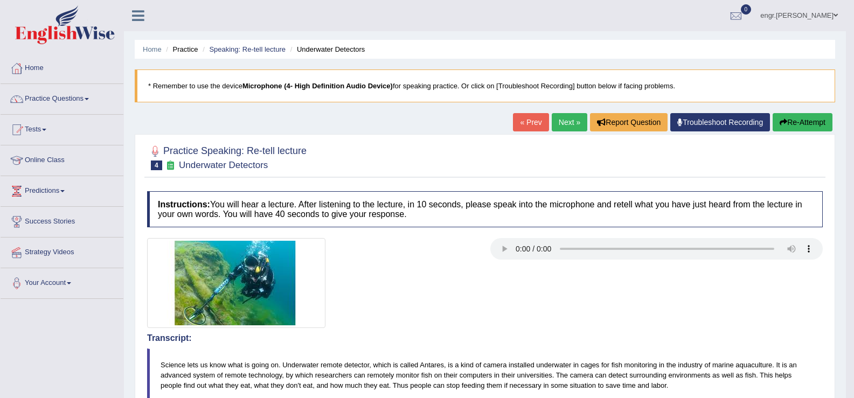
click at [572, 120] on link "Next »" at bounding box center [570, 122] width 36 height 18
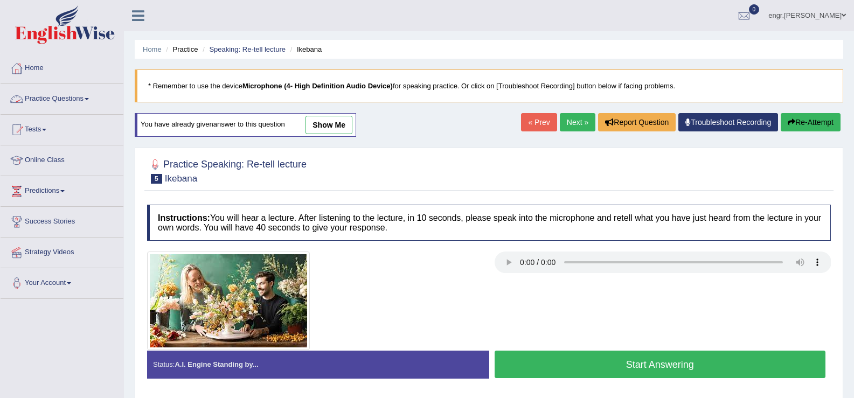
click at [92, 95] on link "Practice Questions" at bounding box center [62, 97] width 123 height 27
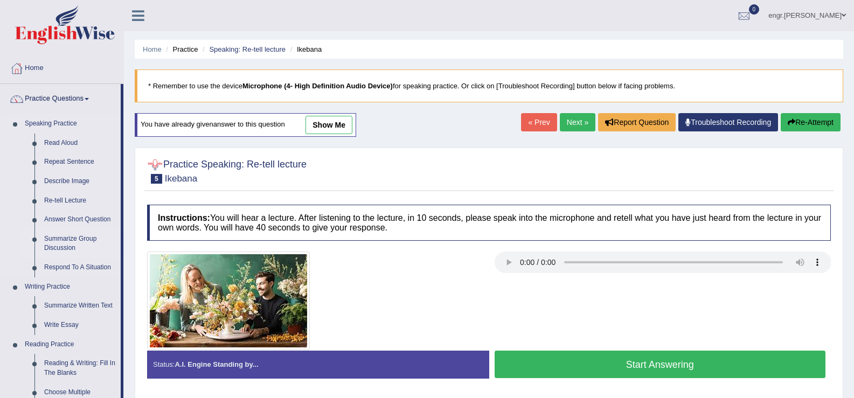
click at [78, 236] on link "Summarize Group Discussion" at bounding box center [79, 243] width 81 height 29
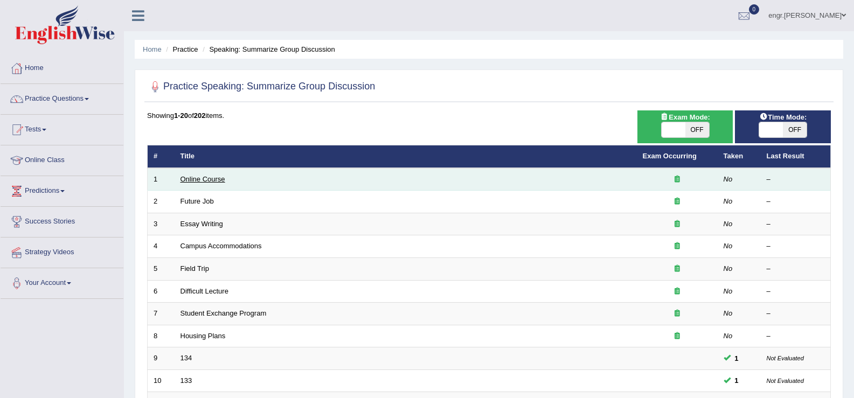
click at [205, 181] on link "Online Course" at bounding box center [202, 179] width 45 height 8
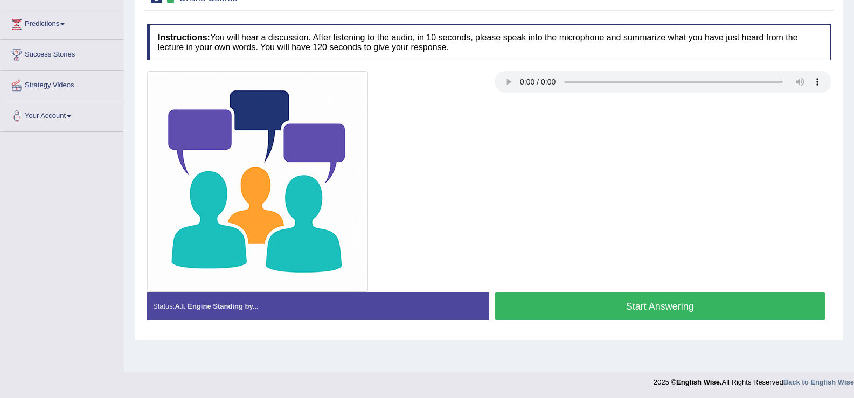
scroll to position [168, 0]
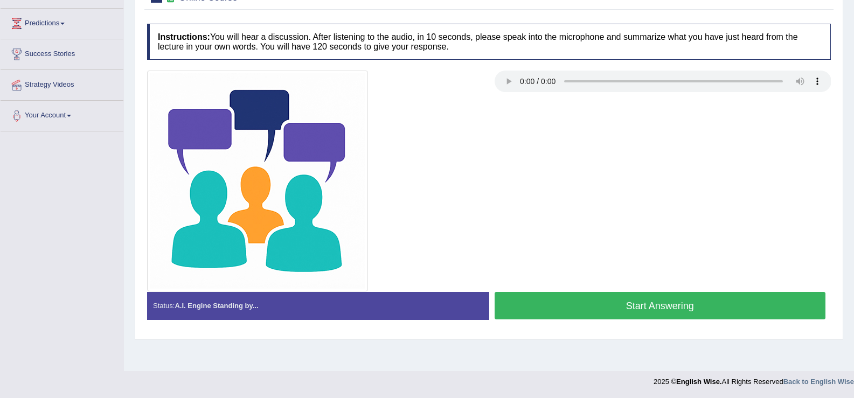
click at [637, 310] on button "Start Answering" at bounding box center [659, 305] width 331 height 27
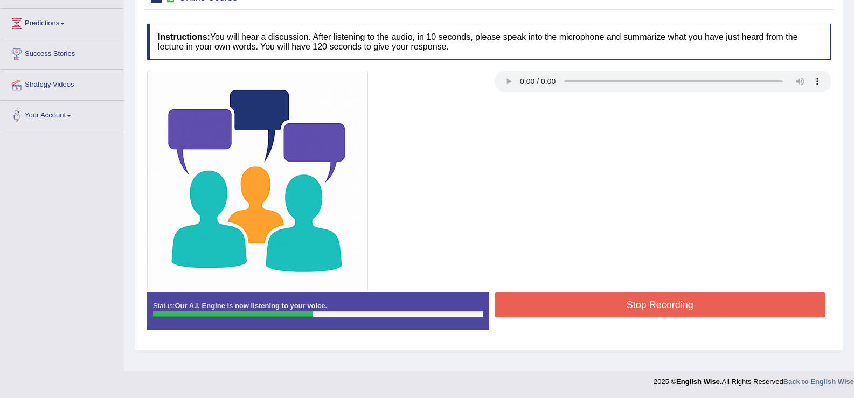
click at [730, 297] on button "Stop Recording" at bounding box center [659, 304] width 331 height 25
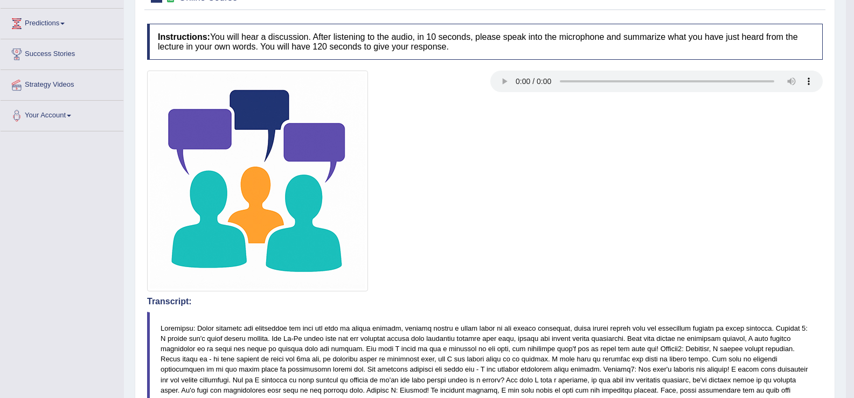
drag, startPoint x: 367, startPoint y: 339, endPoint x: 297, endPoint y: 406, distance: 96.8
click at [297, 231] on html "Toggle navigation Home Practice Questions Speaking Practice Read Aloud Repeat S…" at bounding box center [427, 31] width 854 height 398
click at [505, 218] on div at bounding box center [485, 181] width 686 height 221
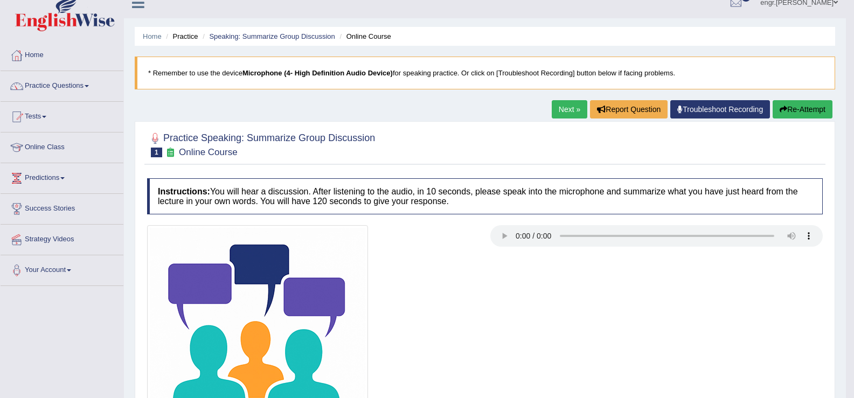
scroll to position [0, 0]
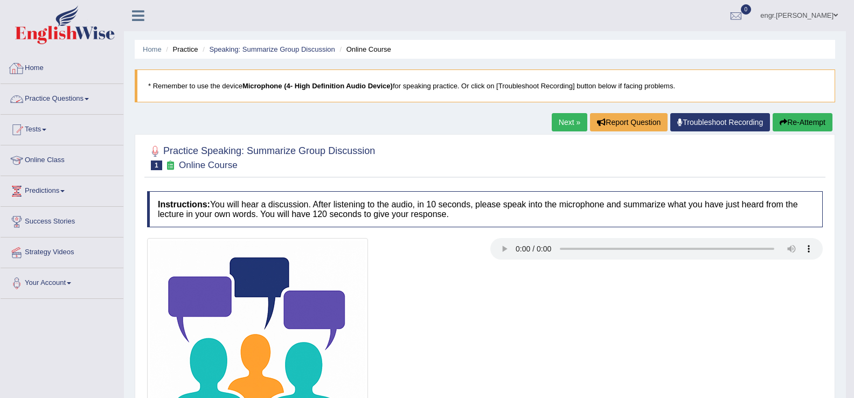
click at [79, 95] on link "Practice Questions" at bounding box center [62, 97] width 123 height 27
